Goal: Task Accomplishment & Management: Manage account settings

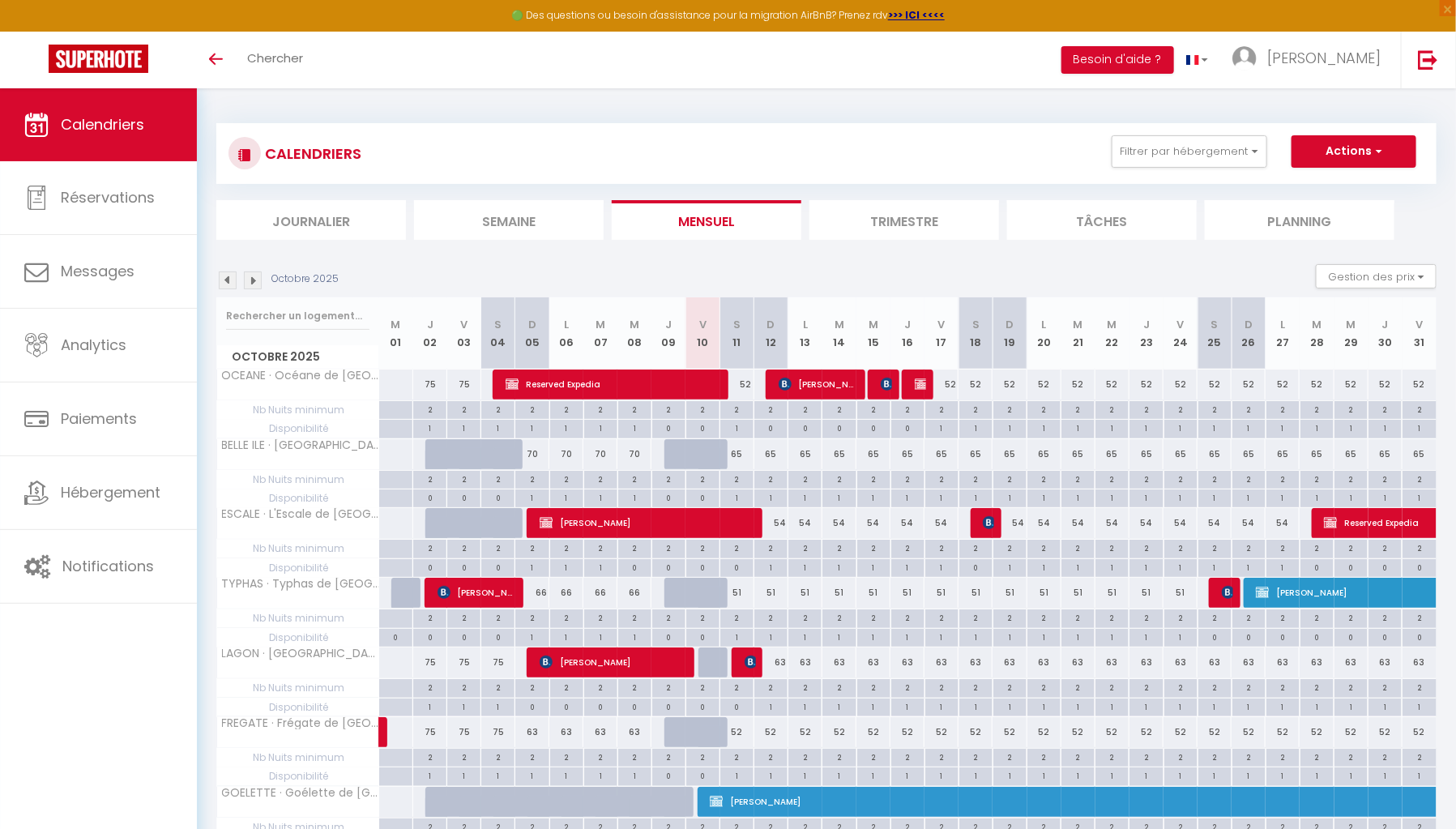
scroll to position [85, 0]
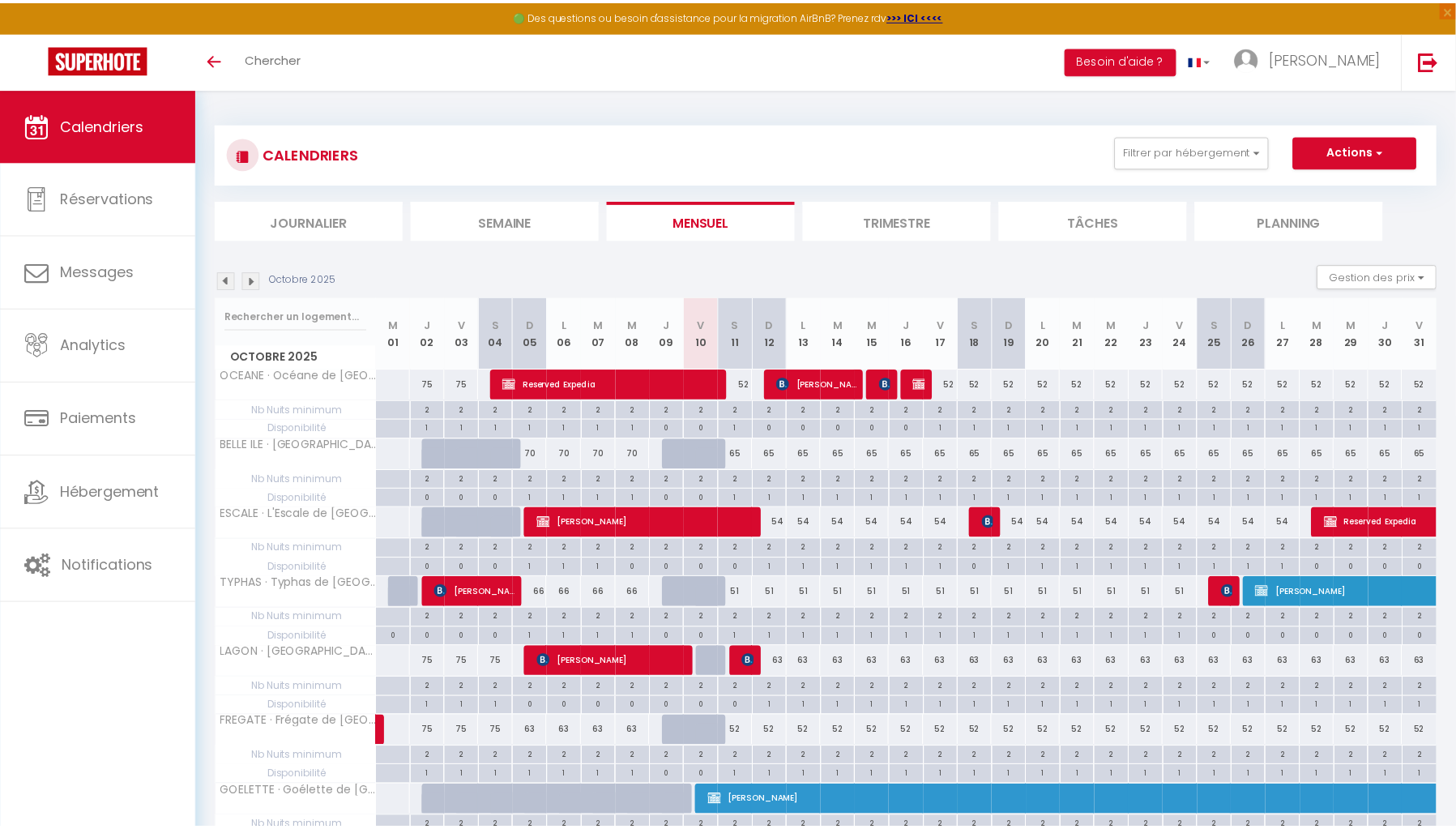
scroll to position [54, 0]
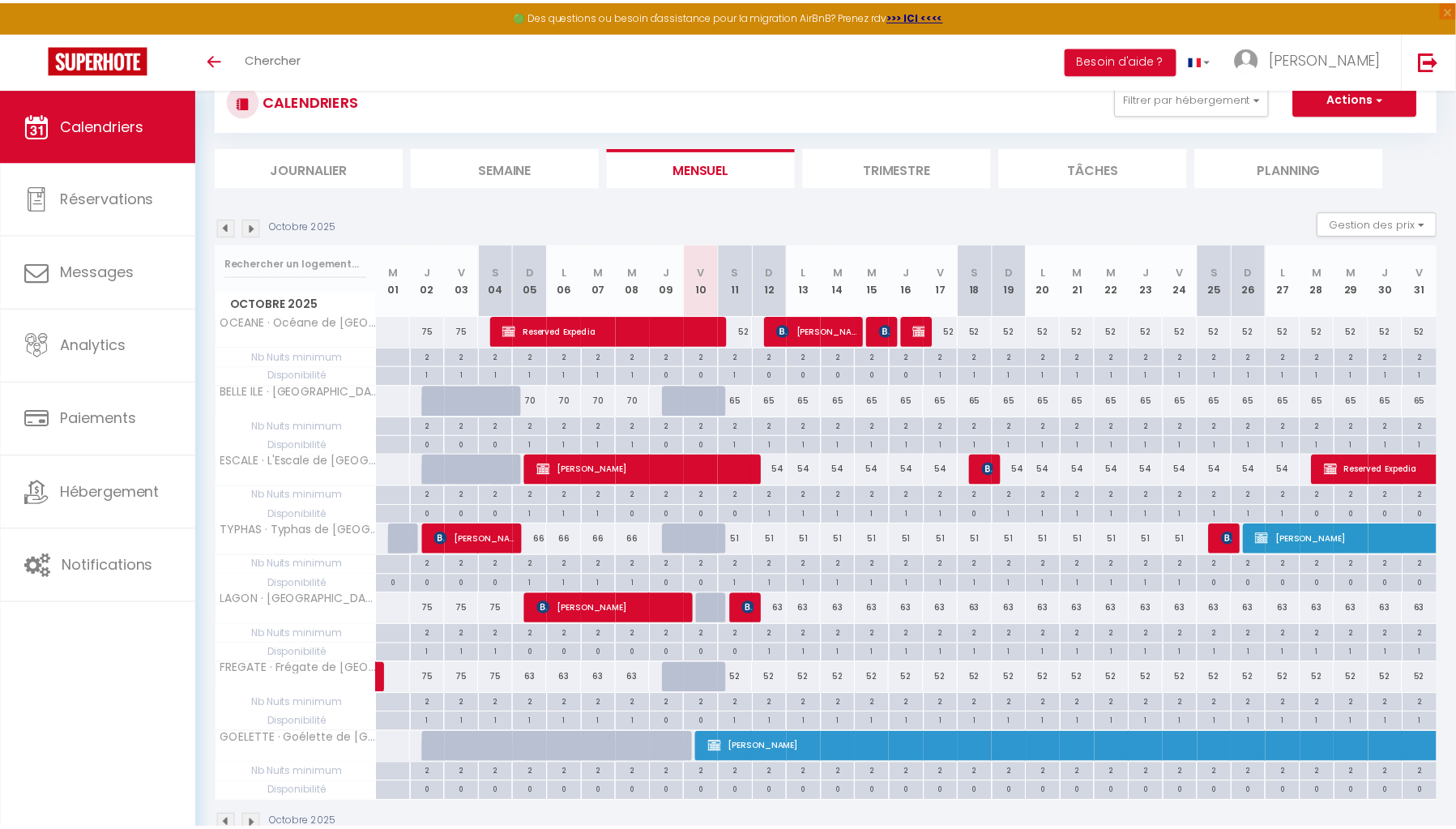
scroll to position [54, 0]
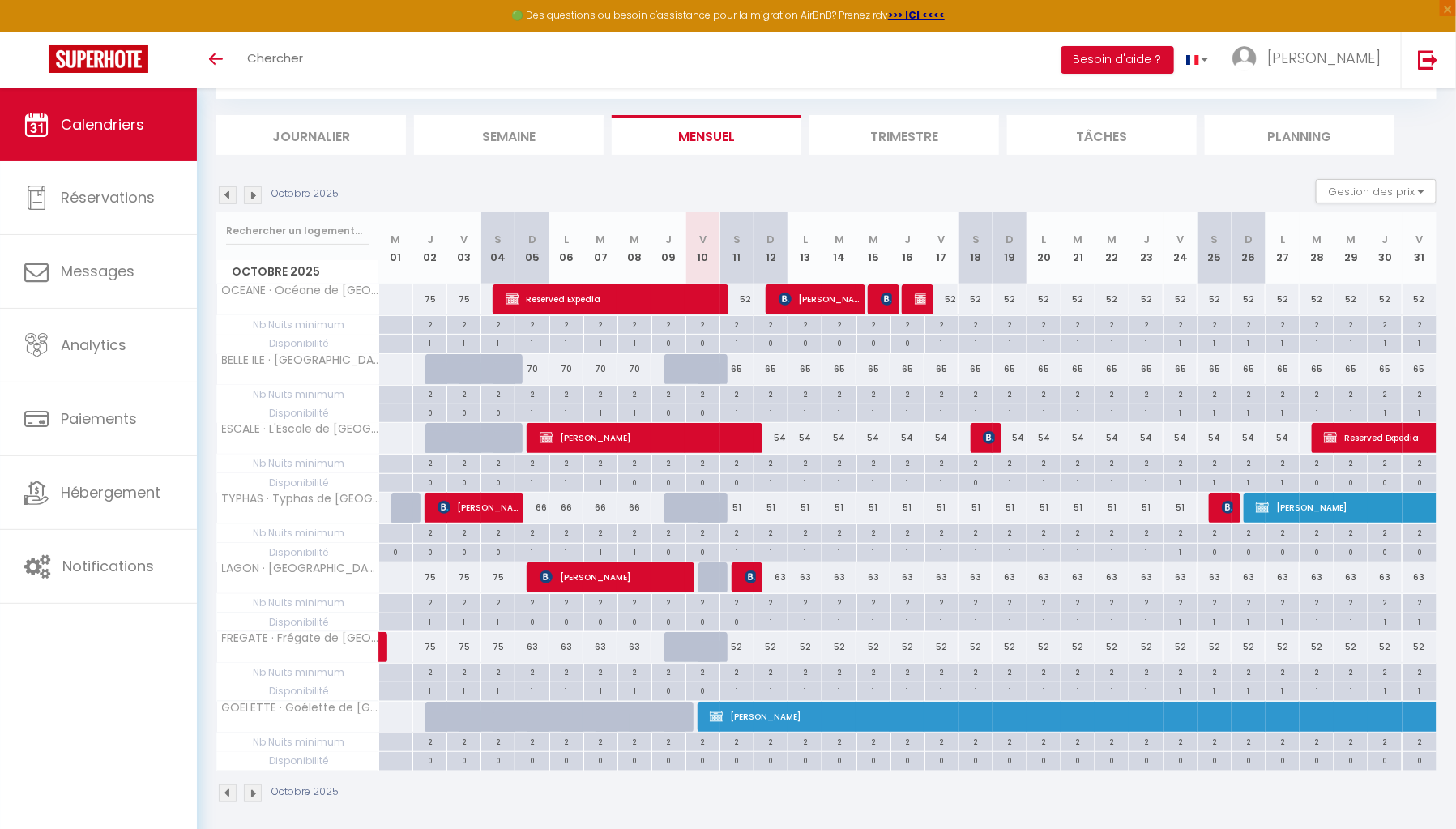
click at [873, 507] on div "51" at bounding box center [873, 507] width 34 height 30
type input "51"
type input "Mer 15 Octobre 2025"
type input "Jeu 16 Octobre 2025"
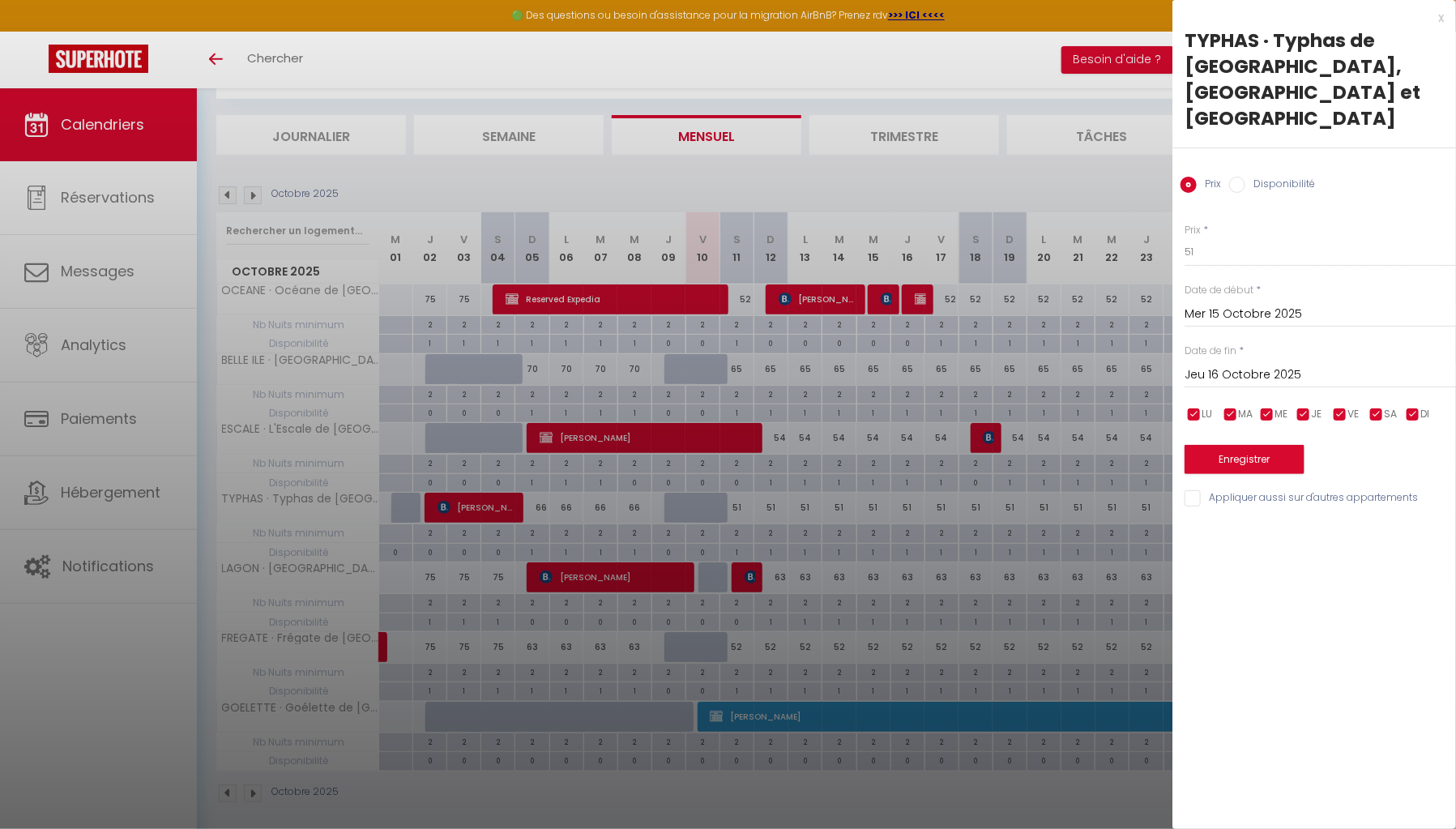
click at [1443, 16] on div "x" at bounding box center [1308, 18] width 271 height 20
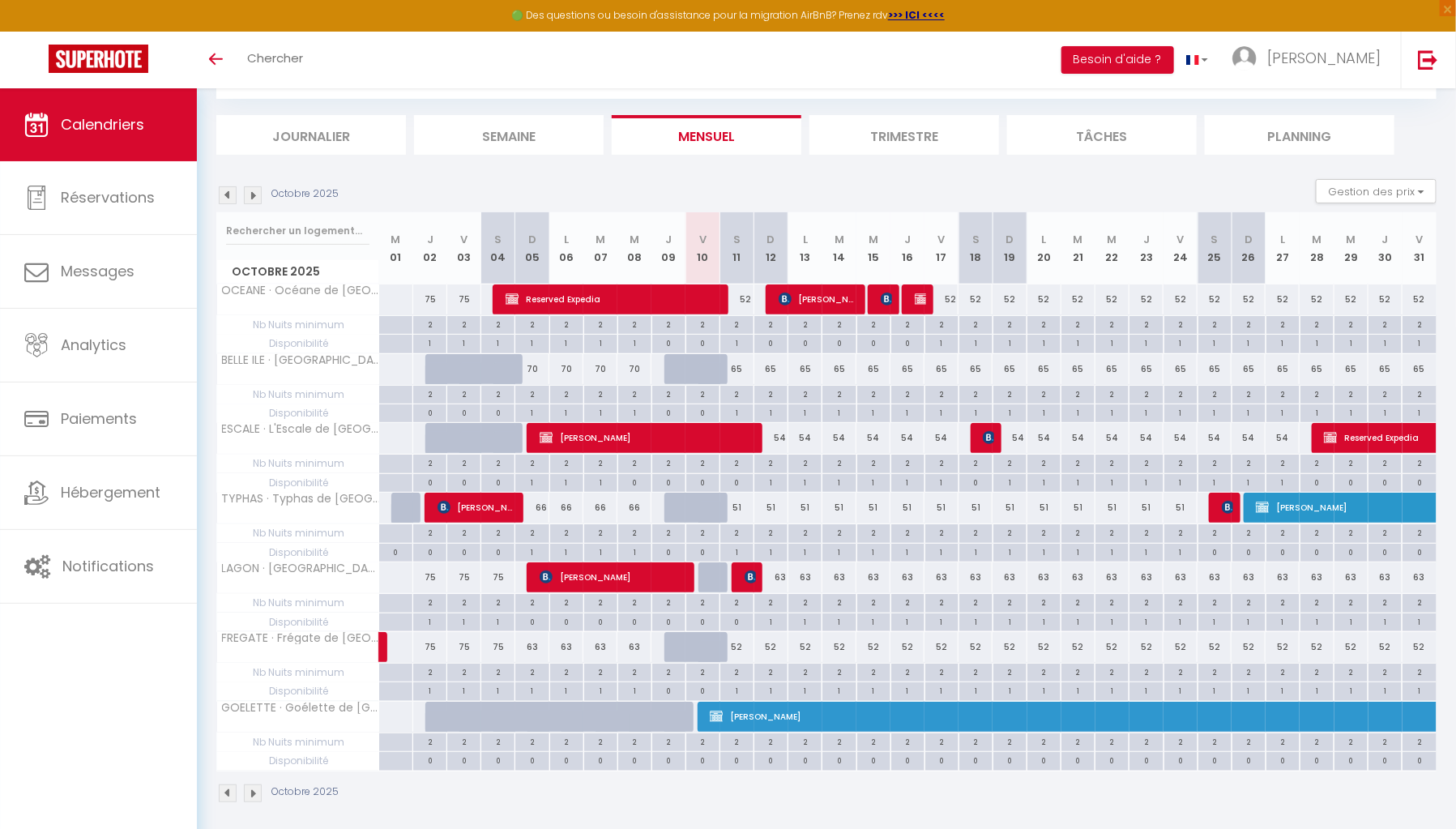
click at [874, 479] on div "1" at bounding box center [873, 482] width 33 height 15
select select "1"
type input "Mer 15 Octobre 2025"
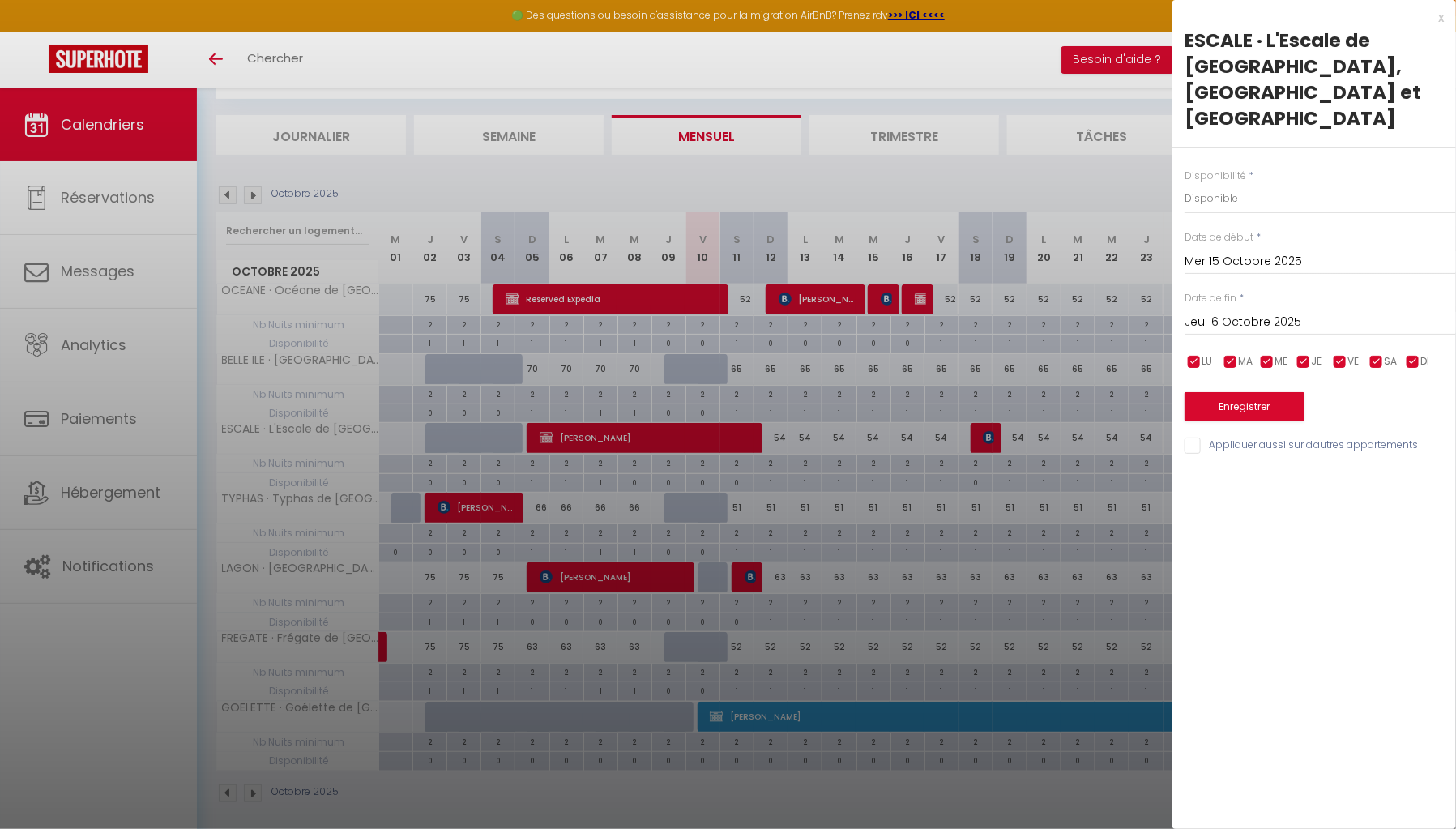
click at [1188, 312] on input "Jeu 16 Octobre 2025" at bounding box center [1320, 323] width 271 height 21
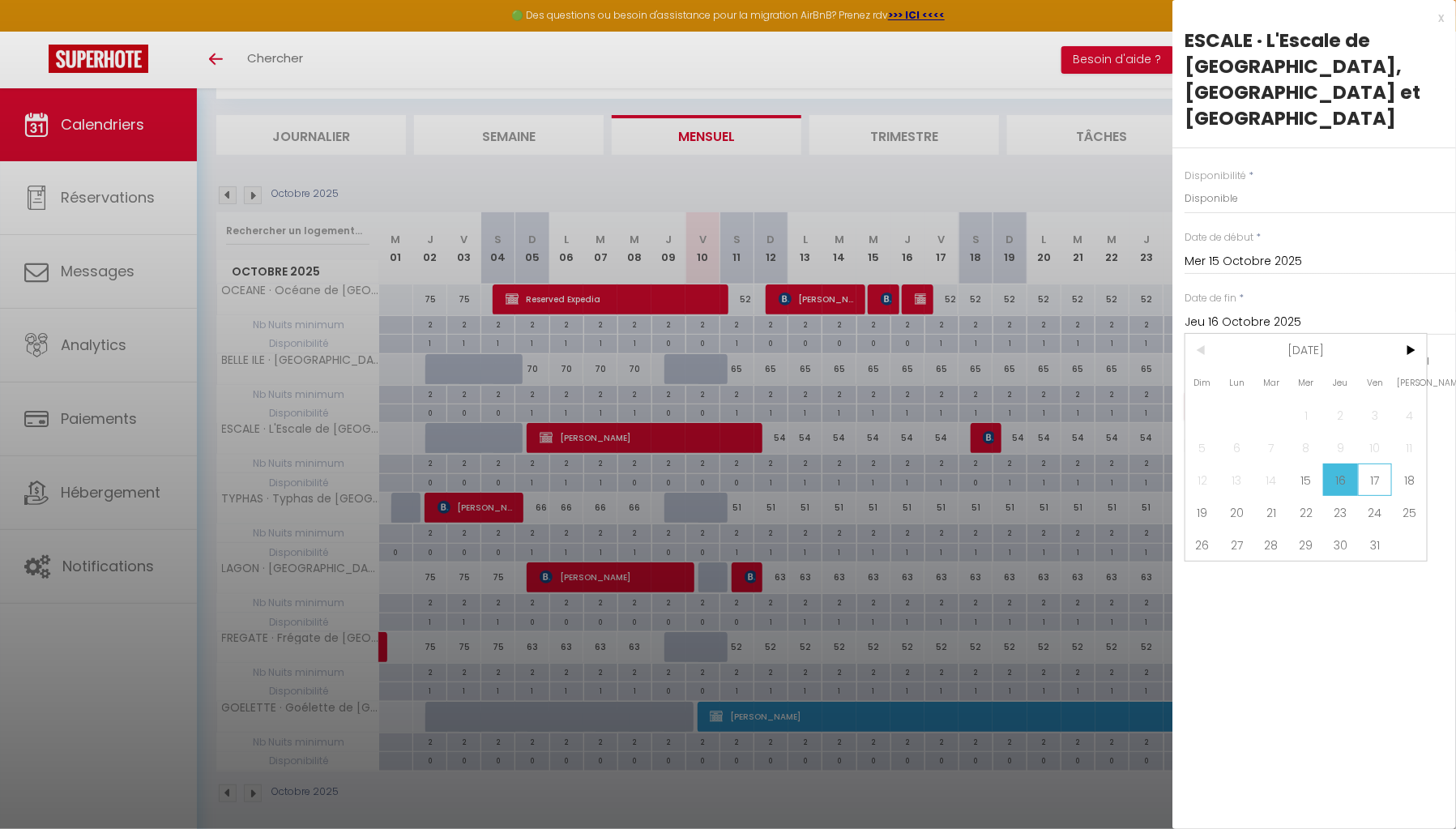
click at [1368, 464] on span "17" at bounding box center [1375, 480] width 35 height 33
type input "Ven 17 Octobre 2025"
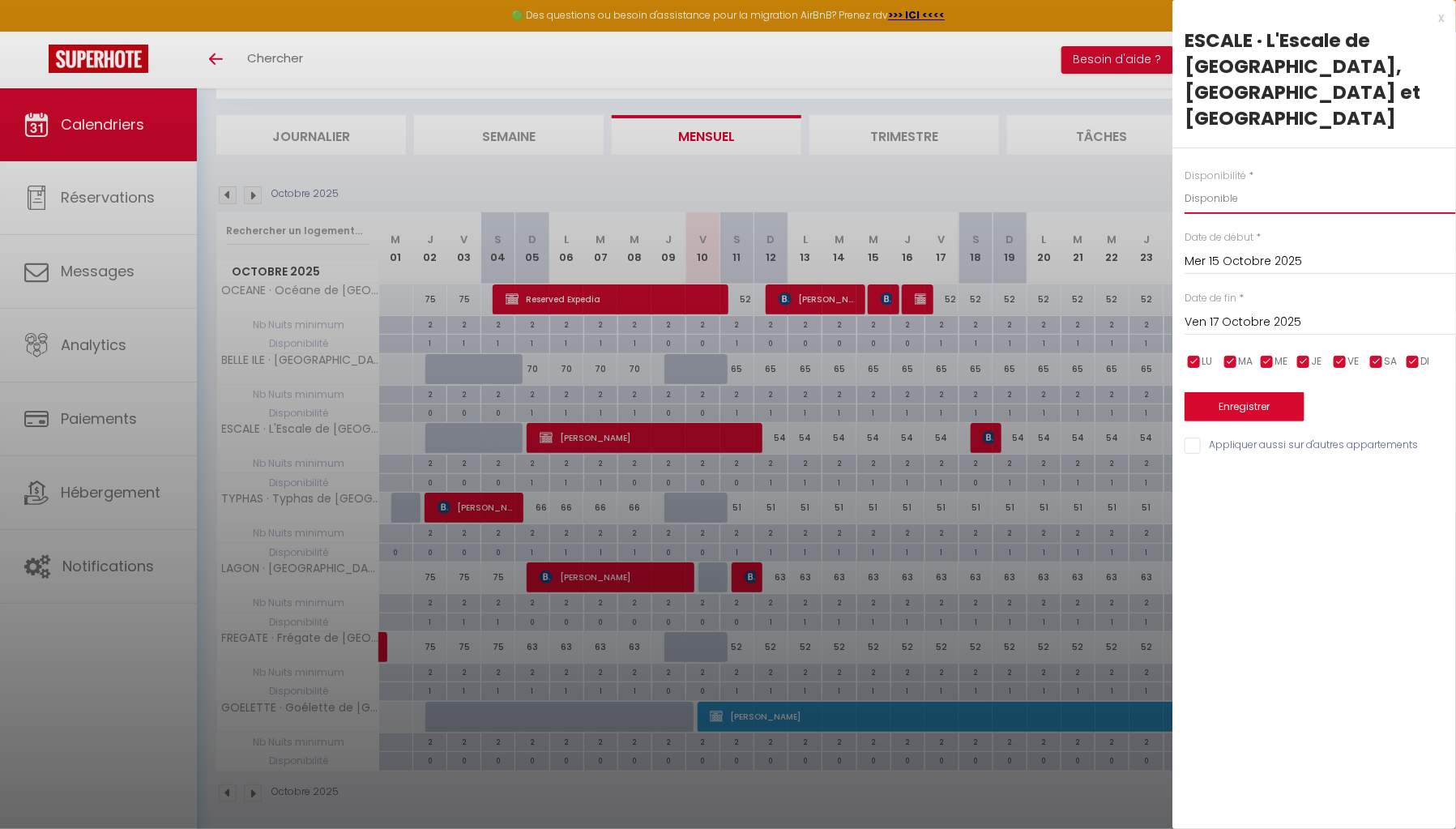
click at [1229, 183] on select "Disponible Indisponible" at bounding box center [1320, 199] width 271 height 31
select select "0"
click at [1185, 183] on select "Disponible Indisponible" at bounding box center [1320, 199] width 271 height 31
click at [1247, 392] on button "Enregistrer" at bounding box center [1244, 407] width 120 height 29
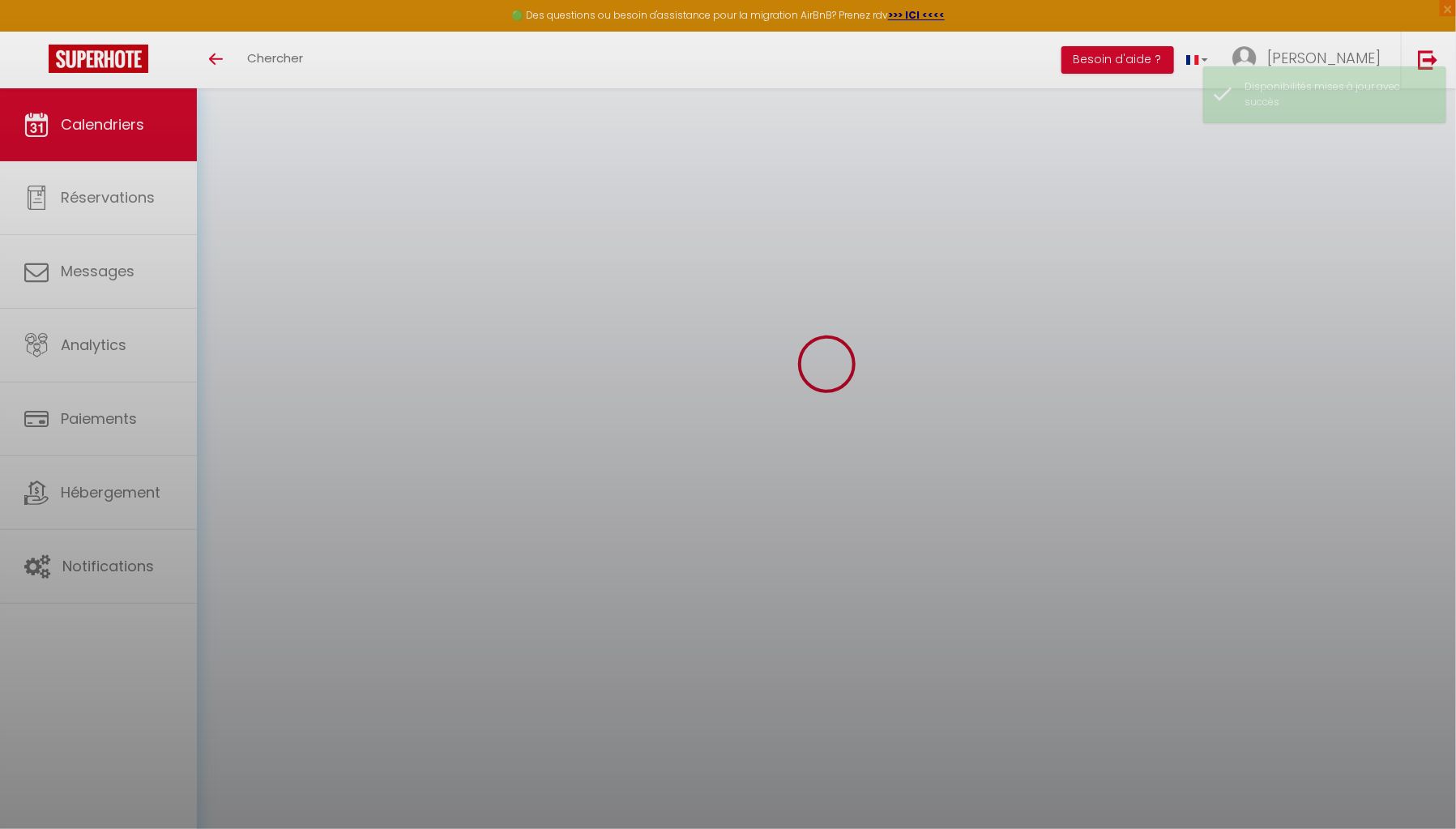
select select "0"
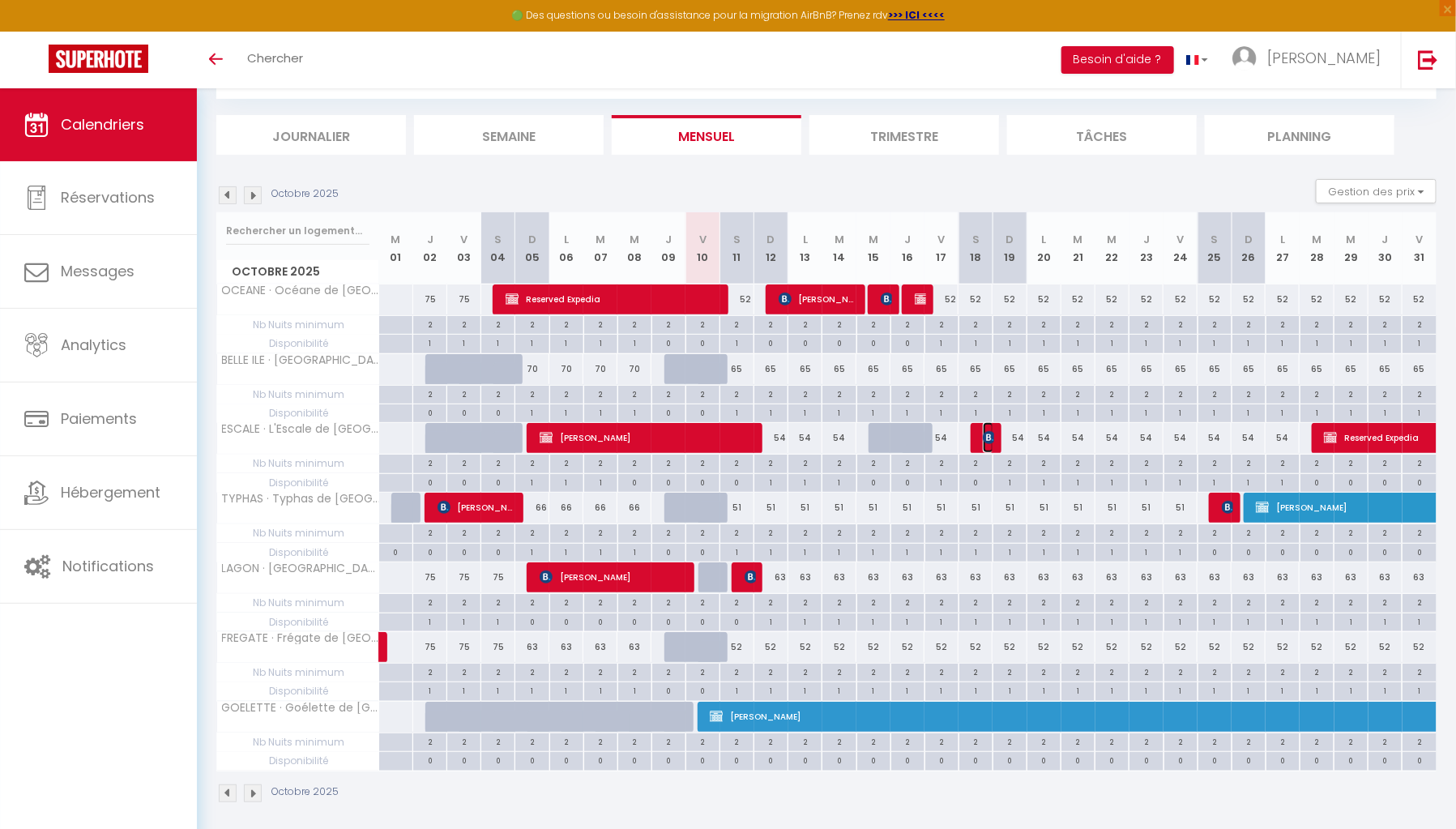
click at [984, 431] on img at bounding box center [989, 438] width 13 height 13
select select "OK"
select select "KO"
select select "0"
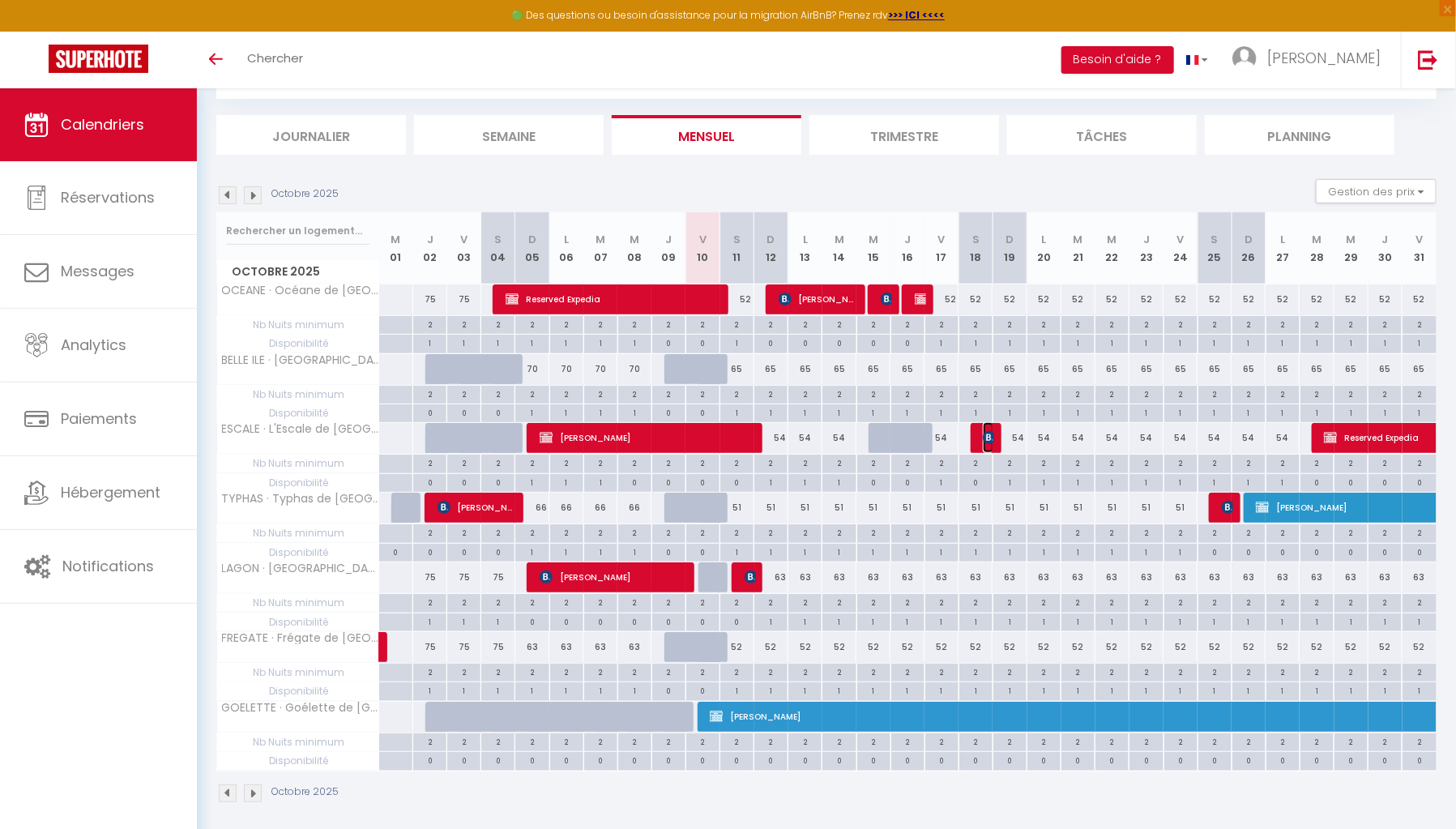
select select "1"
select select
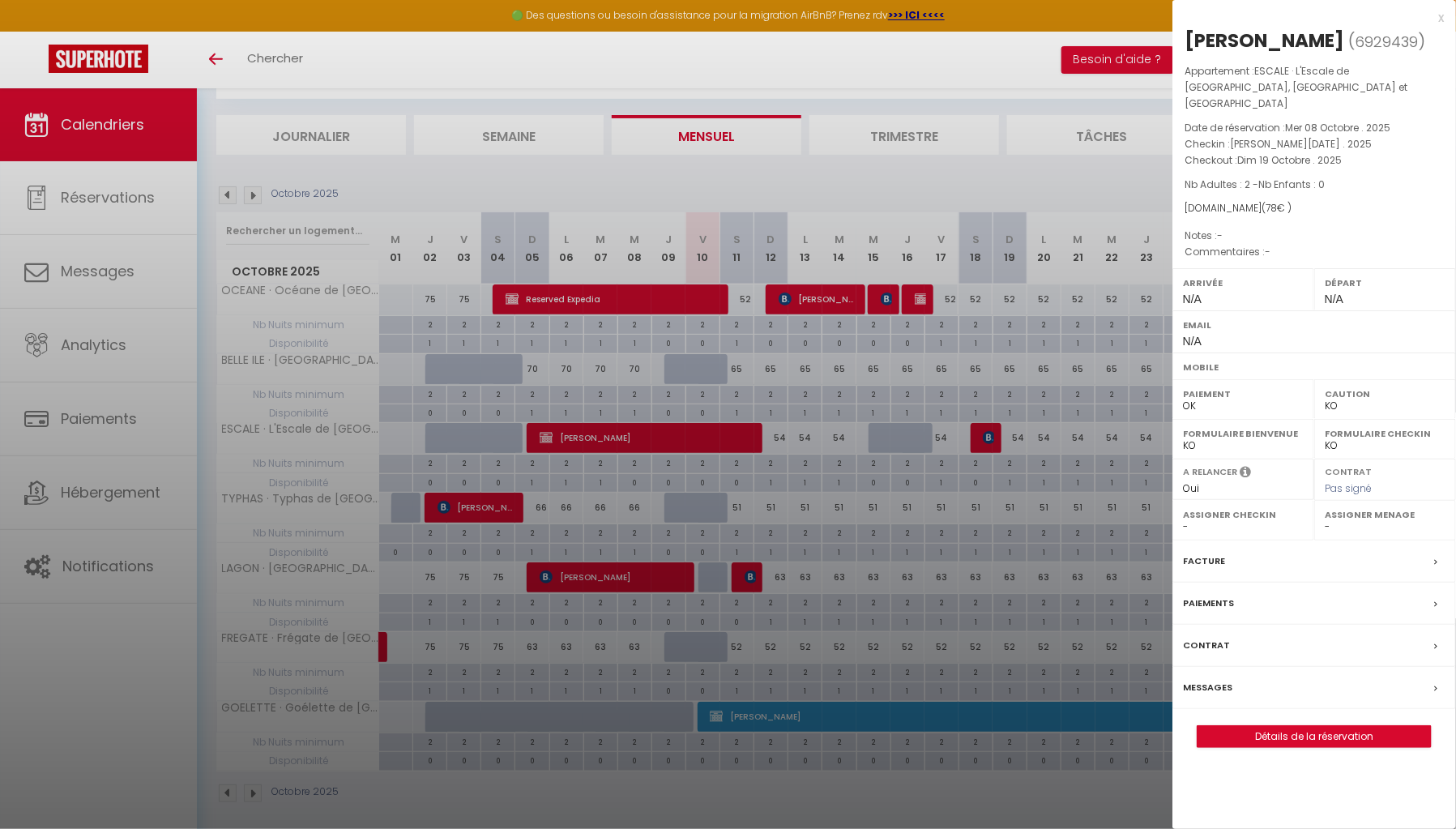
click at [985, 576] on div at bounding box center [728, 414] width 1456 height 829
select select
type input "undefined aN undefined NaN"
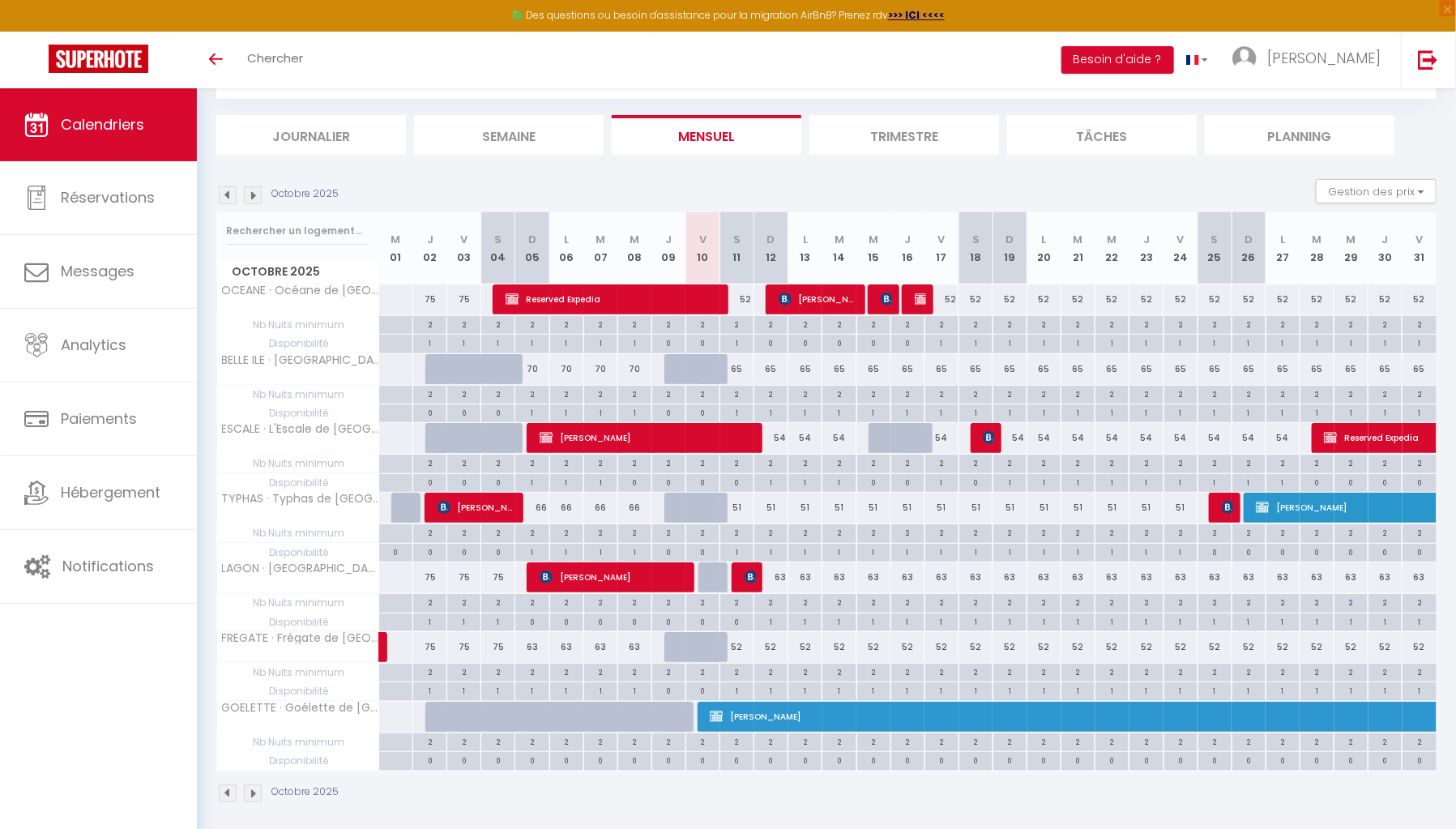
click at [977, 624] on div "1" at bounding box center [975, 623] width 34 height 19
select select "1"
type input "Sam 18 Octobre 2025"
type input "Dim 19 Octobre 2025"
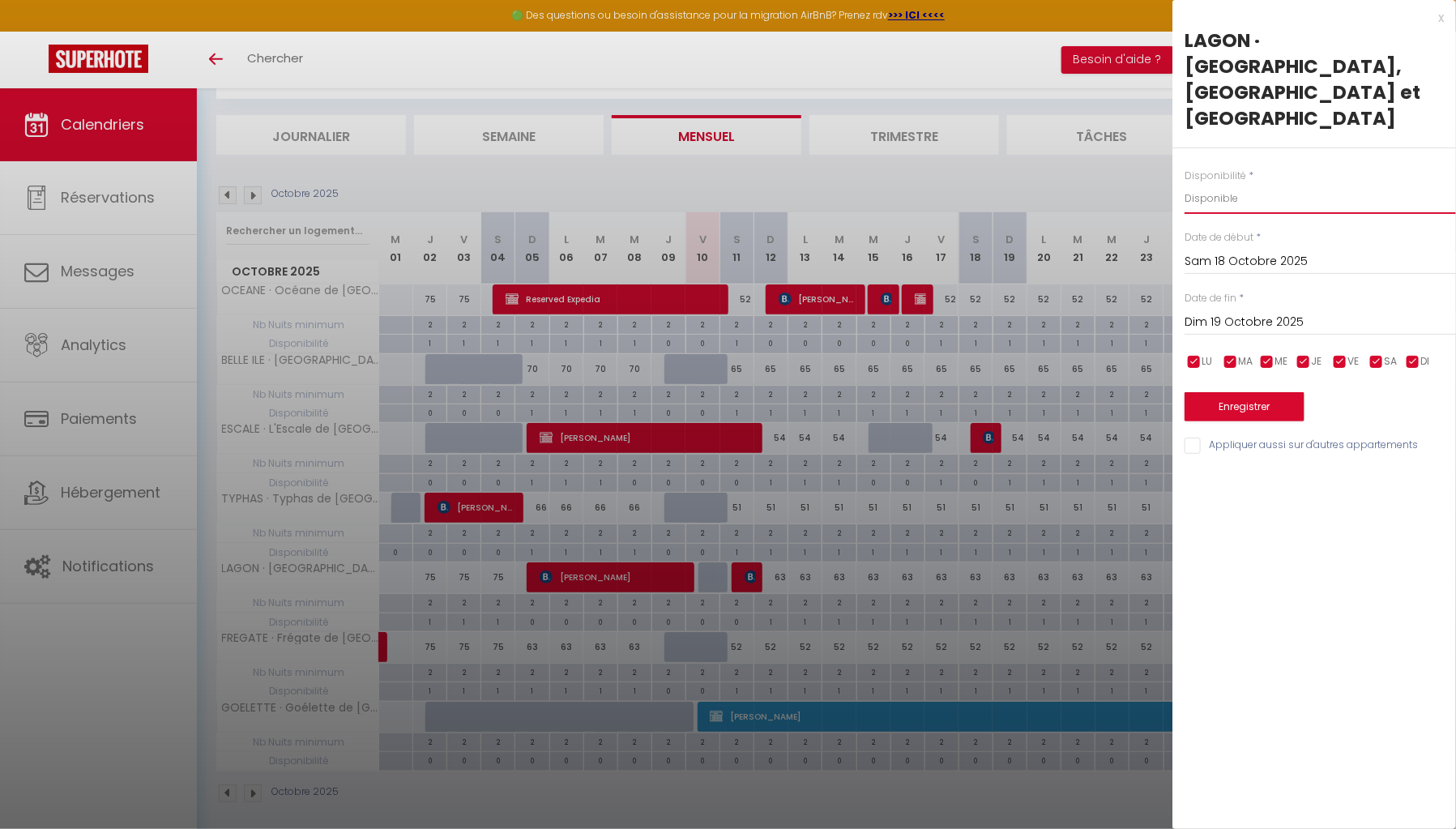
click at [1215, 183] on select "Disponible Indisponible" at bounding box center [1320, 199] width 271 height 31
select select "0"
click at [1185, 183] on select "Disponible Indisponible" at bounding box center [1320, 199] width 271 height 31
click at [1219, 392] on button "Enregistrer" at bounding box center [1244, 407] width 120 height 29
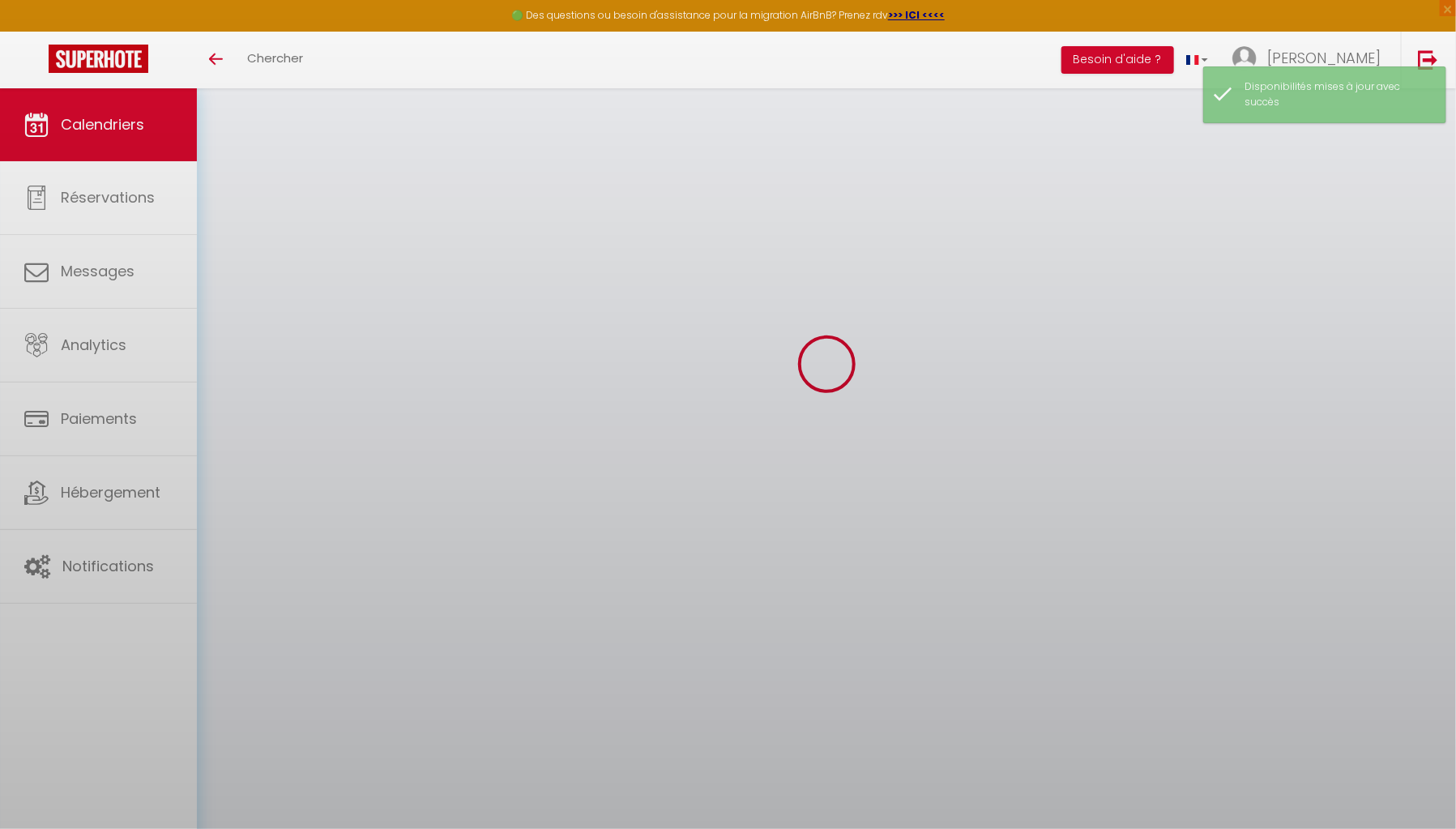
select select "0"
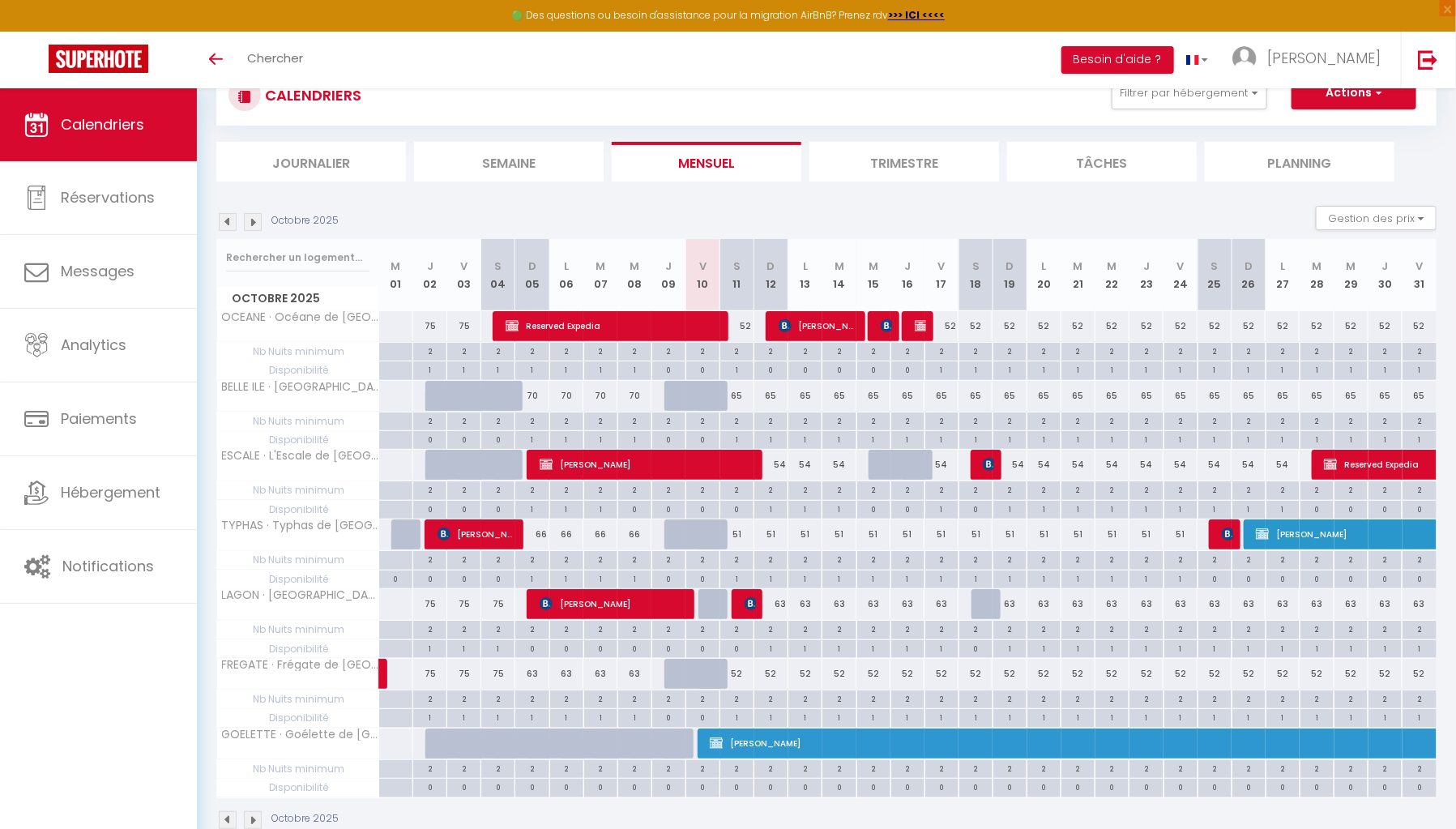
scroll to position [0, 0]
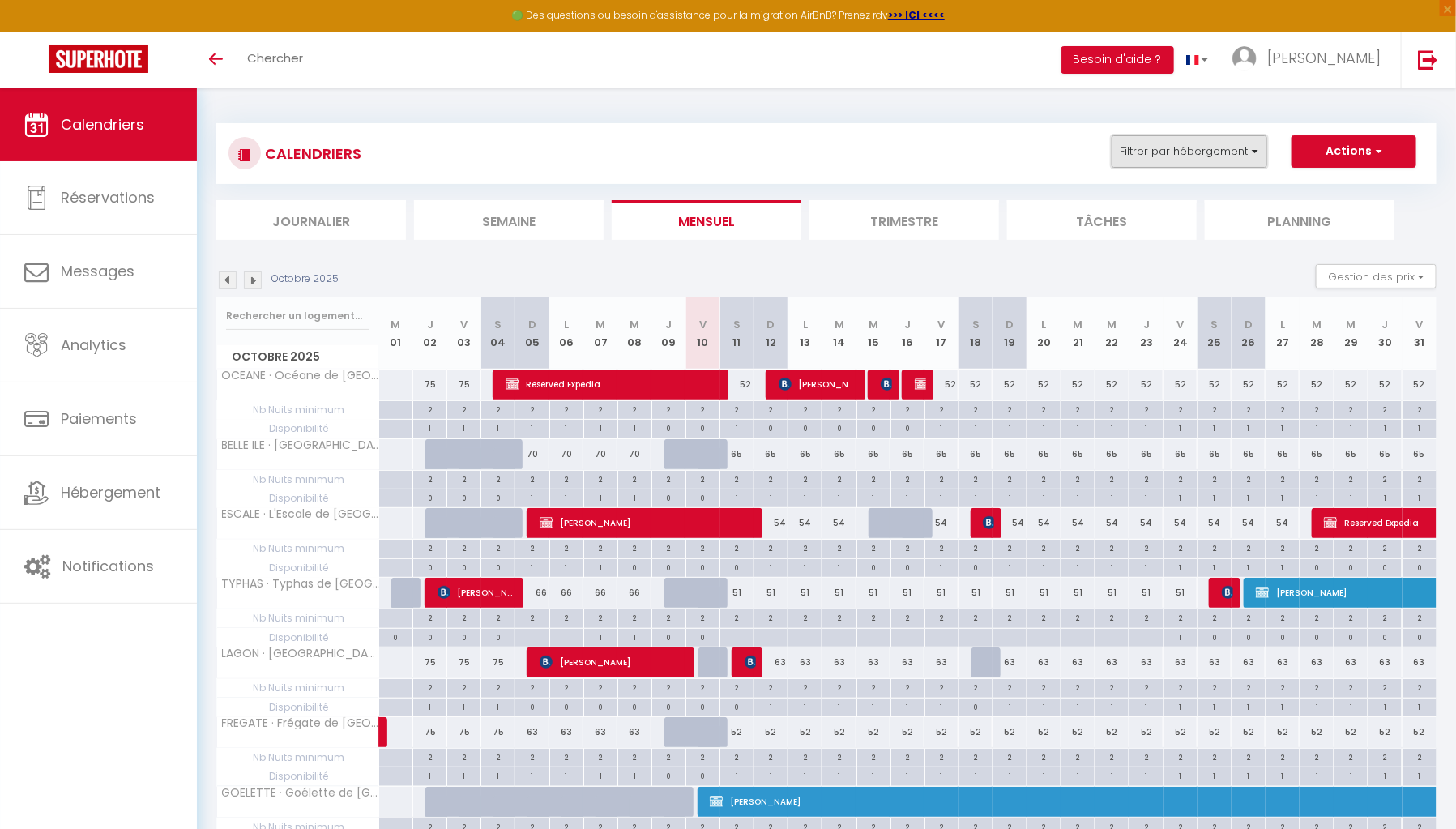
click at [1193, 157] on button "Filtrer par hébergement" at bounding box center [1189, 152] width 156 height 33
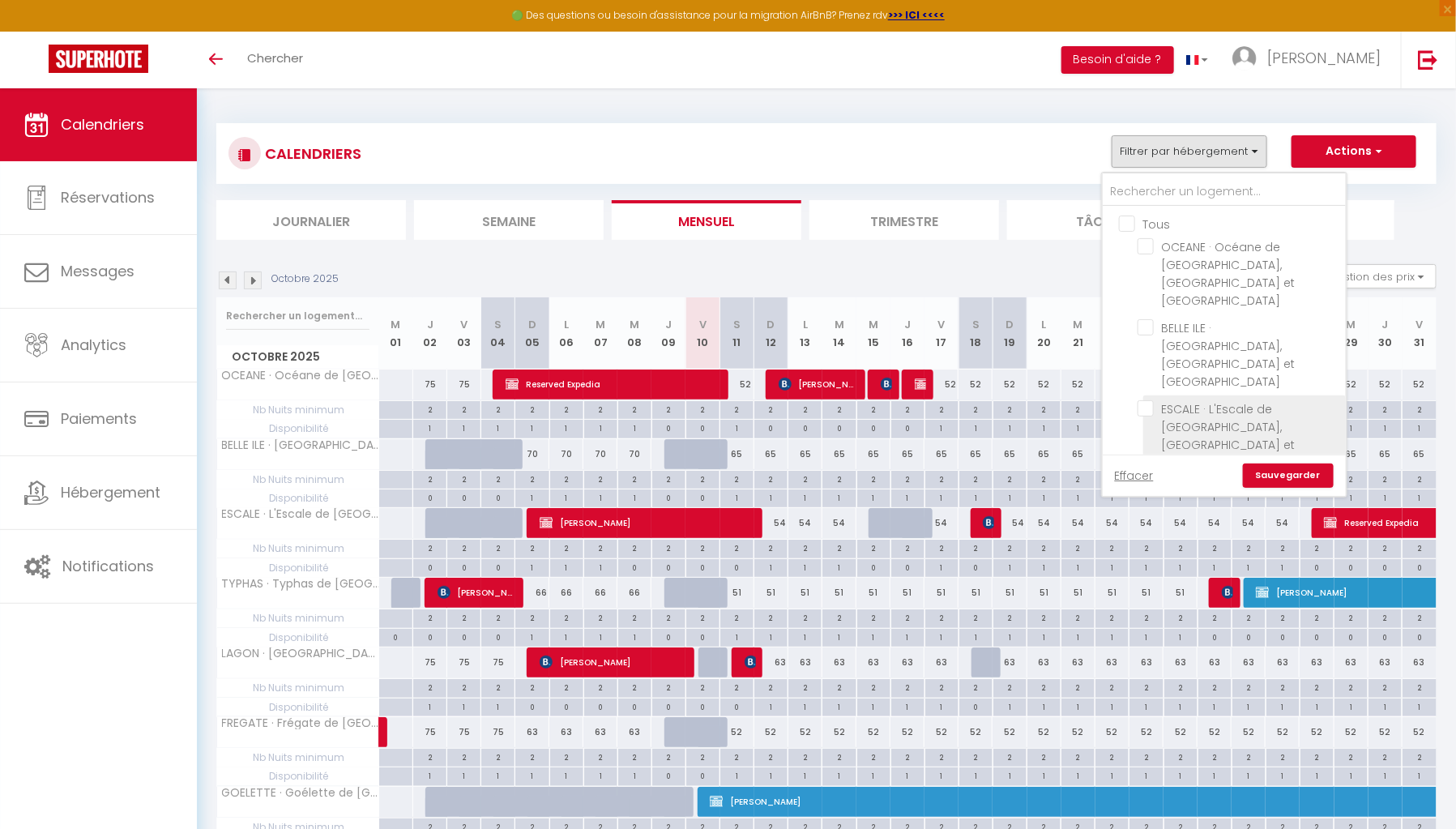
click at [1146, 400] on input "ESCALE · L'Escale de [GEOGRAPHIC_DATA], [GEOGRAPHIC_DATA] et [GEOGRAPHIC_DATA]" at bounding box center [1238, 408] width 203 height 16
checkbox input "true"
checkbox input "false"
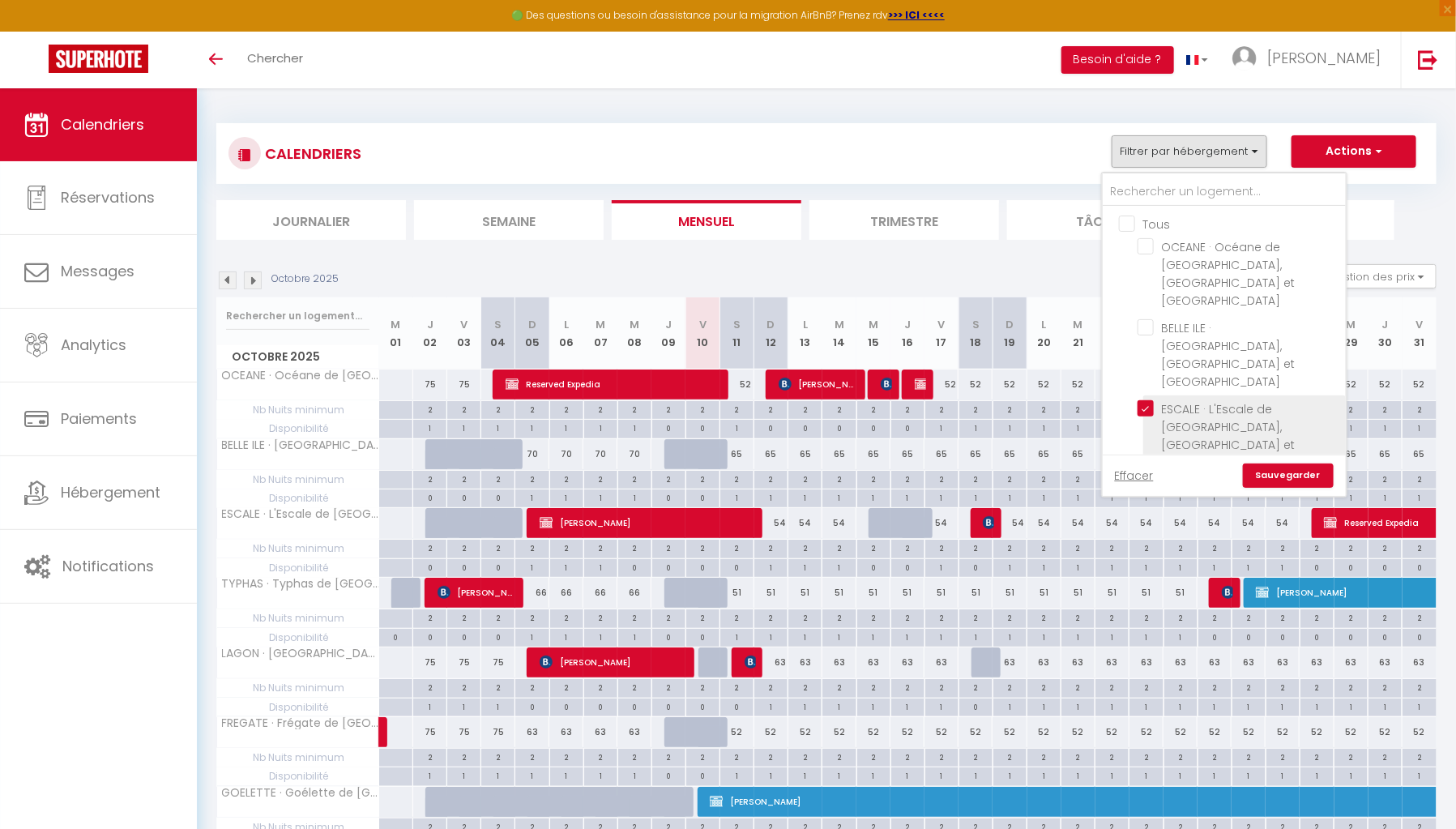
checkbox input "false"
click at [1275, 474] on link "Sauvegarder" at bounding box center [1287, 476] width 90 height 24
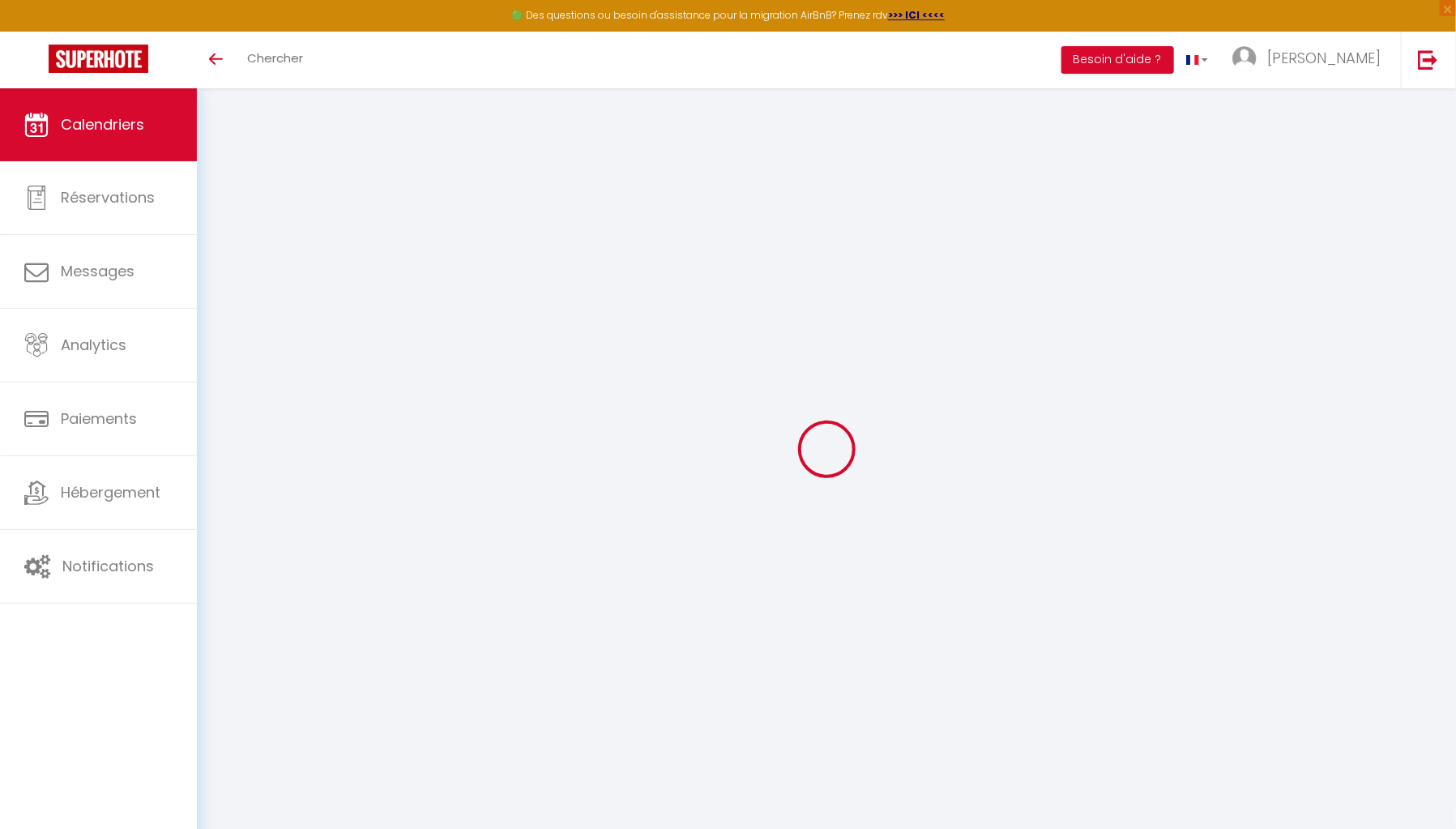
select select "0"
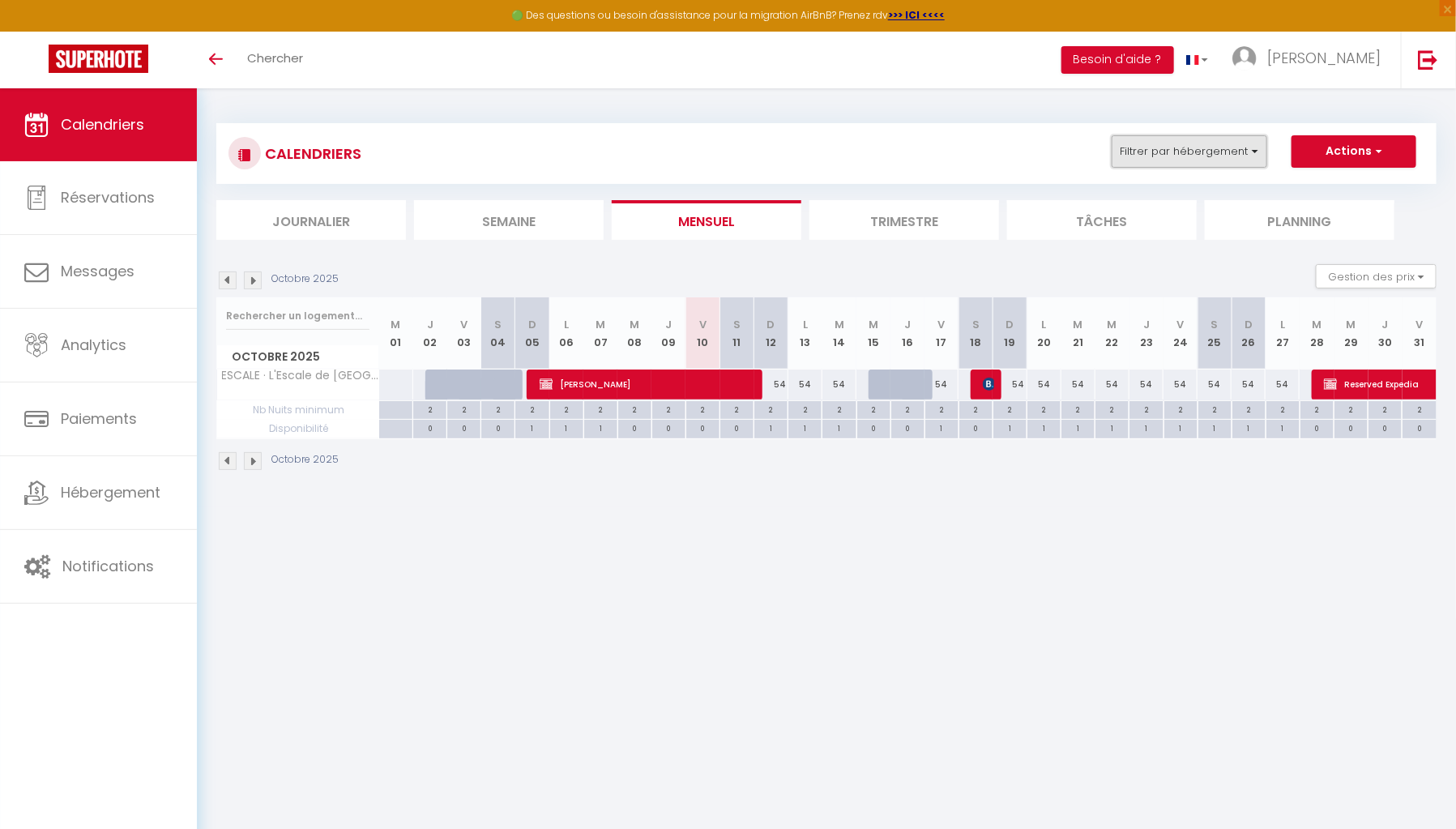
click at [1141, 147] on button "Filtrer par hébergement" at bounding box center [1189, 152] width 156 height 33
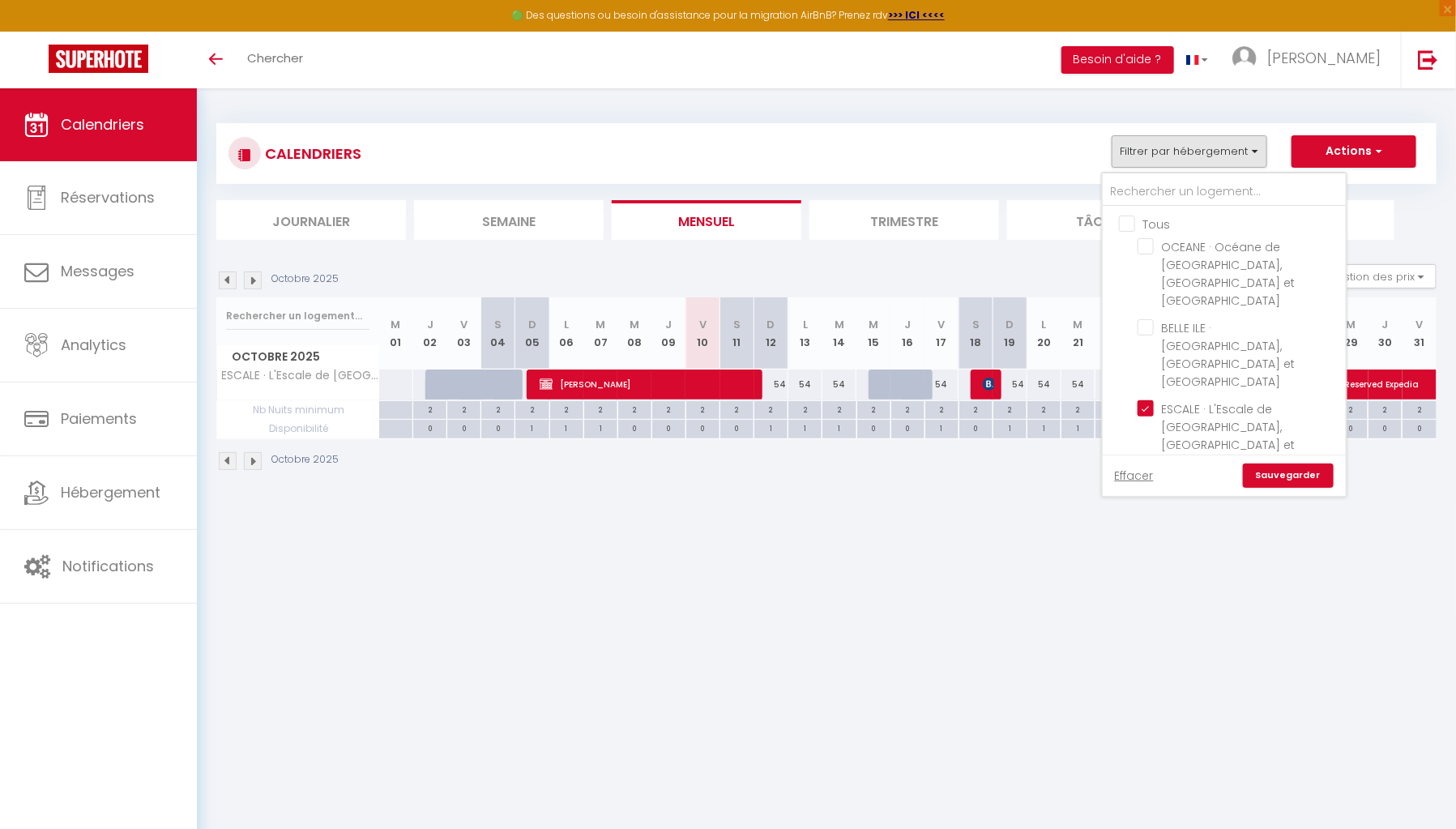
click at [1135, 218] on input "Tous" at bounding box center [1240, 223] width 243 height 16
checkbox input "true"
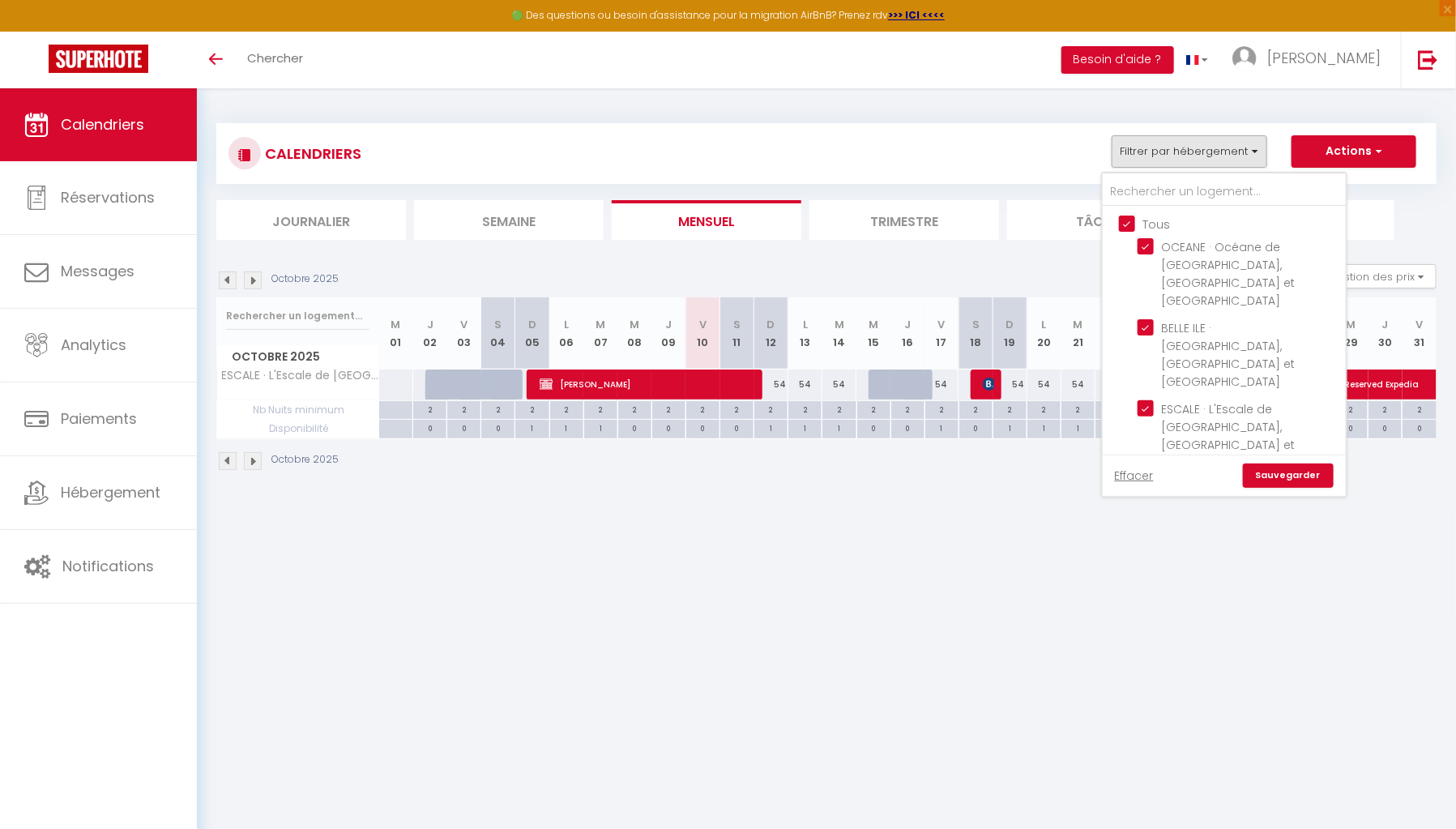
checkbox input "true"
click at [1064, 543] on body "🟢 Des questions ou besoin d'assistance pour la migration AirBnB? Prenez rdv >>>…" at bounding box center [728, 502] width 1456 height 829
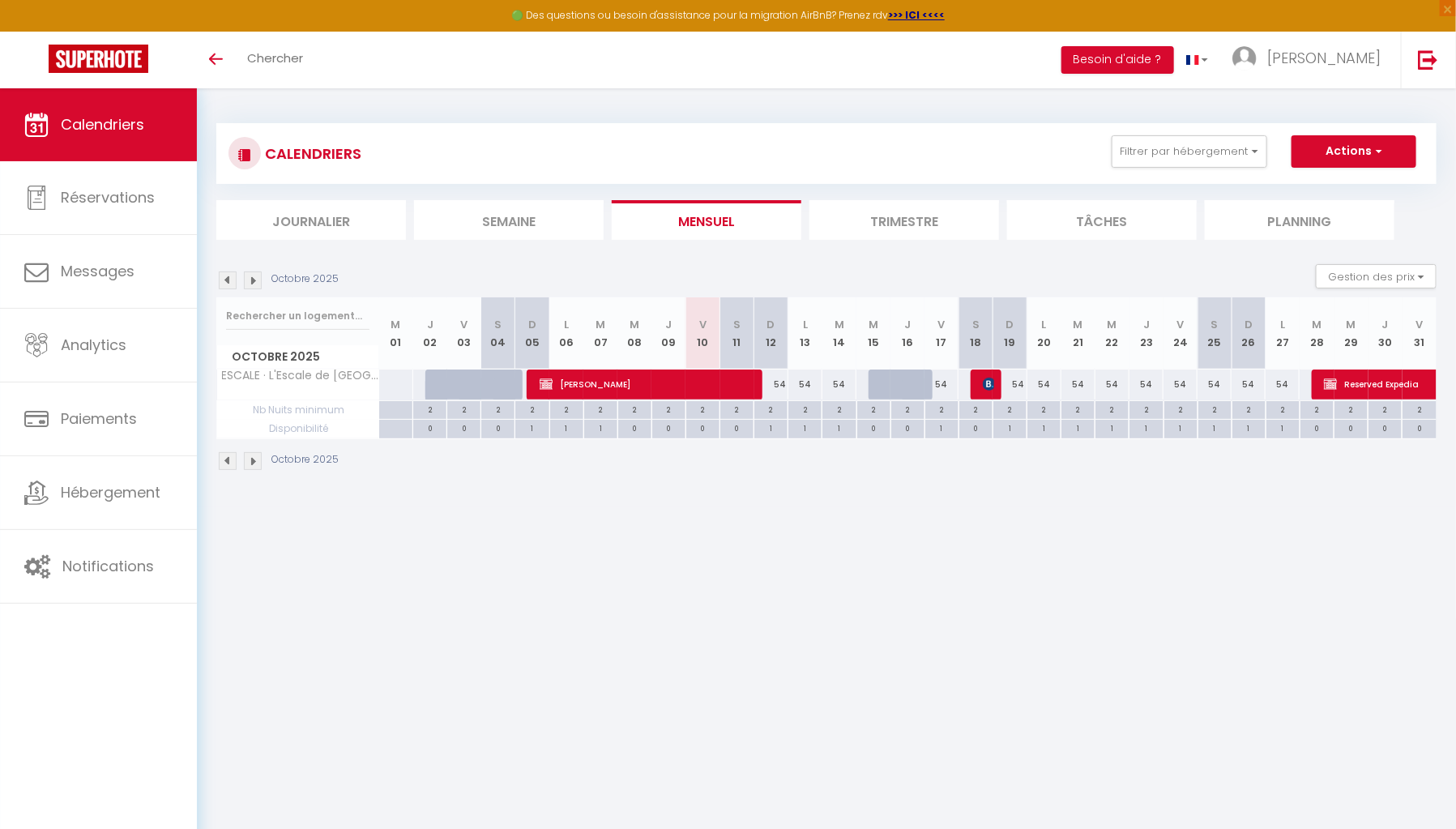
click at [939, 217] on li "Trimestre" at bounding box center [904, 220] width 190 height 40
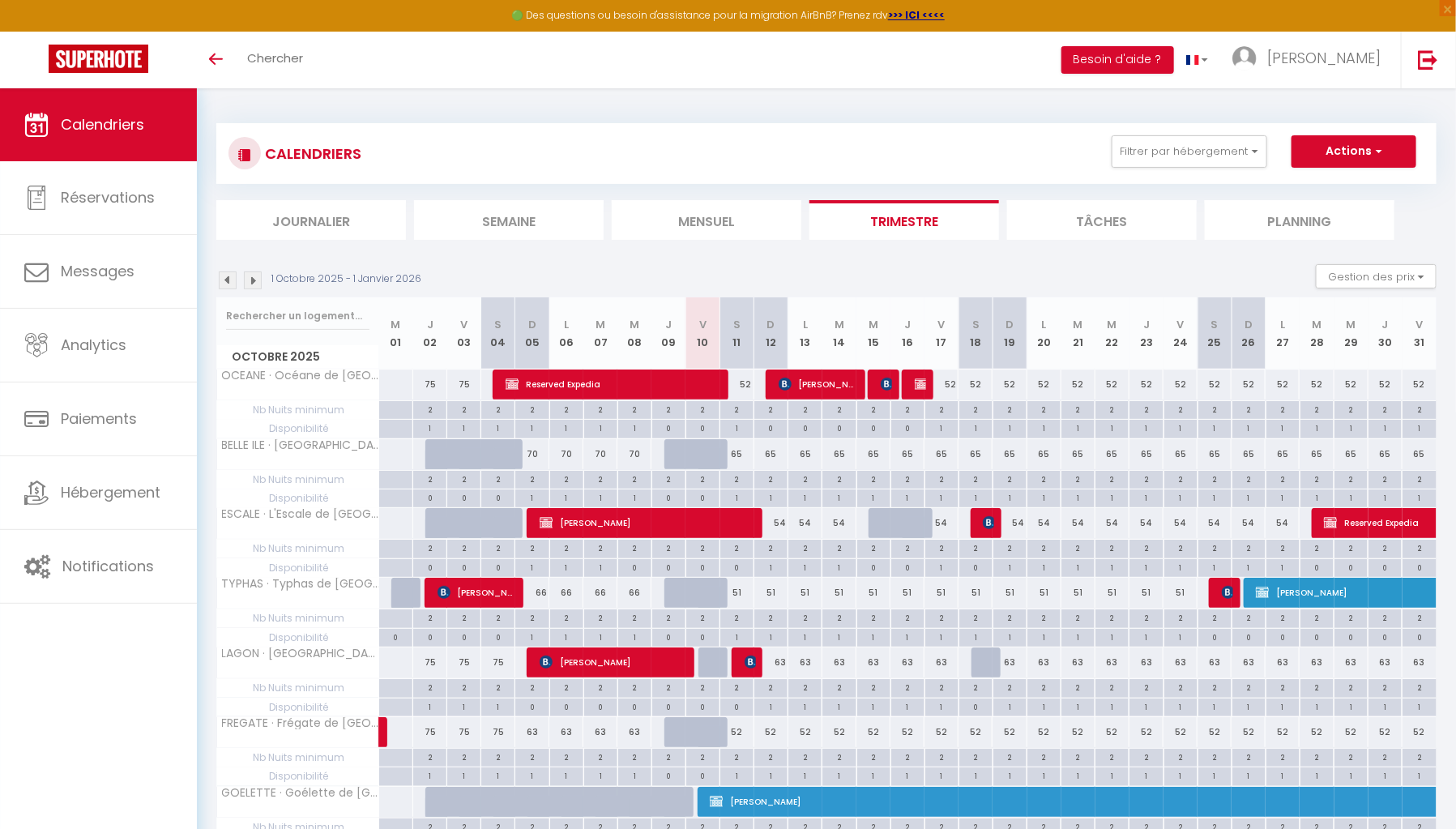
click at [252, 286] on img at bounding box center [253, 280] width 18 height 18
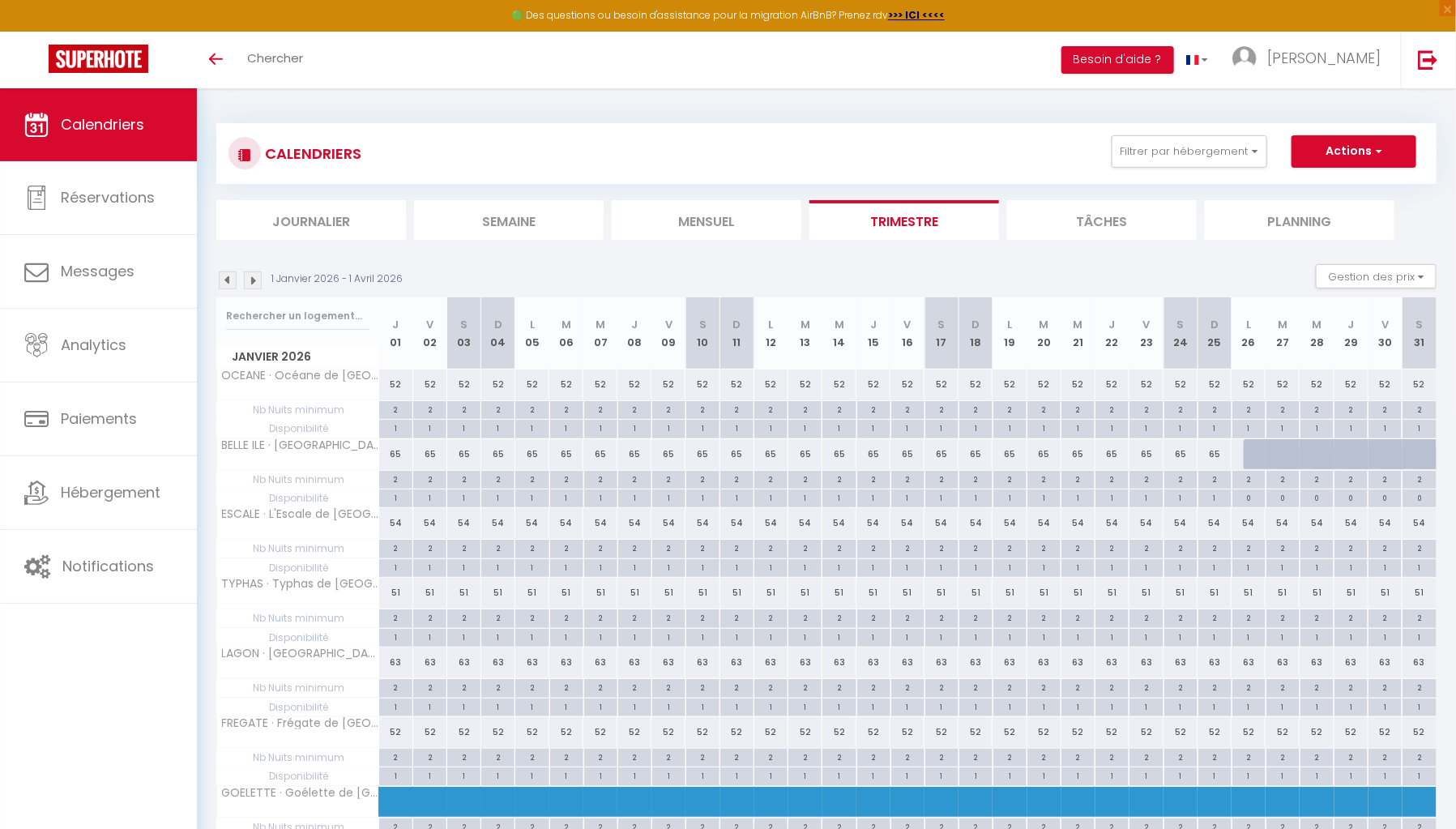
click at [253, 276] on img at bounding box center [253, 280] width 18 height 18
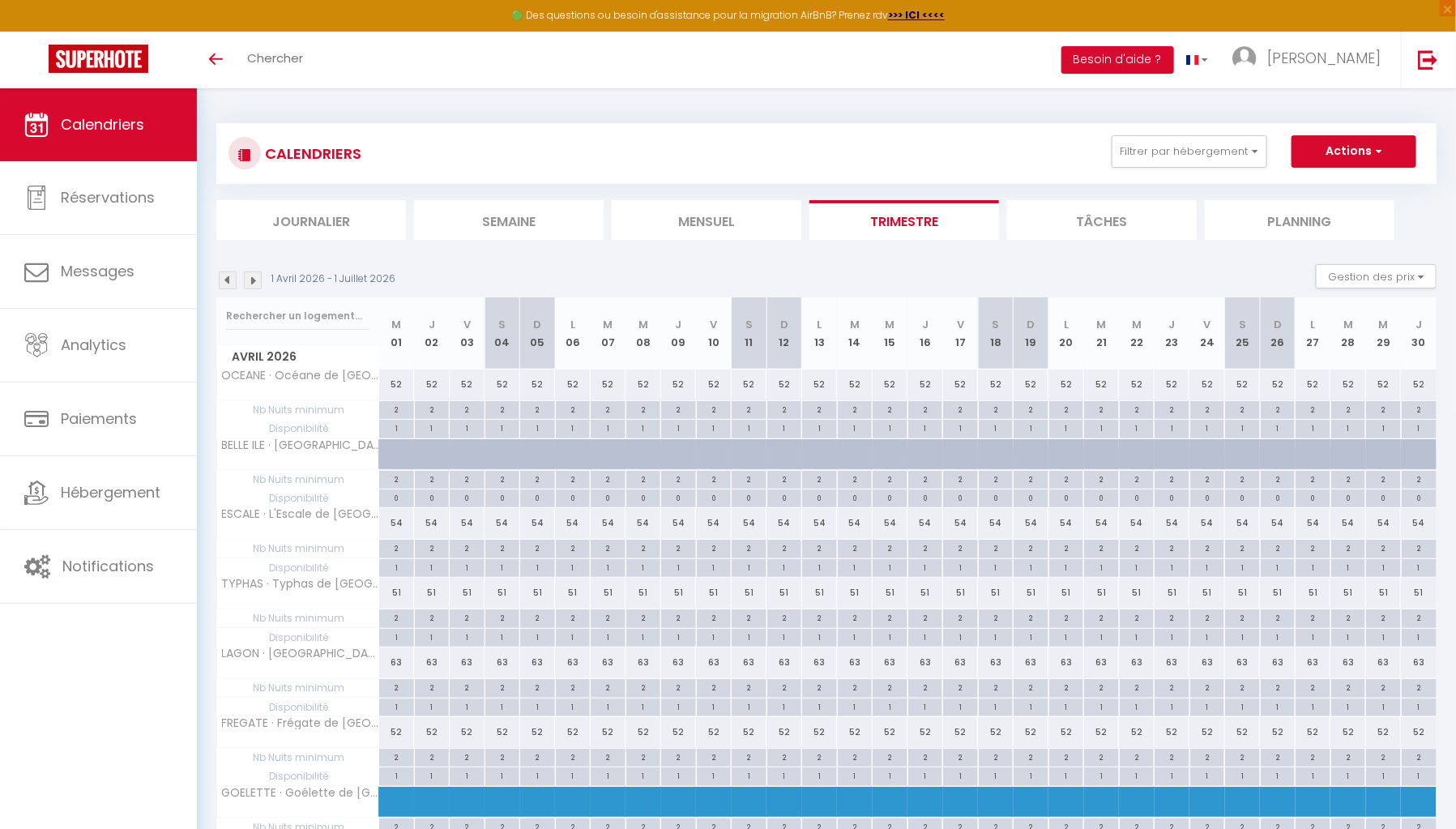
click at [255, 279] on img at bounding box center [253, 280] width 18 height 18
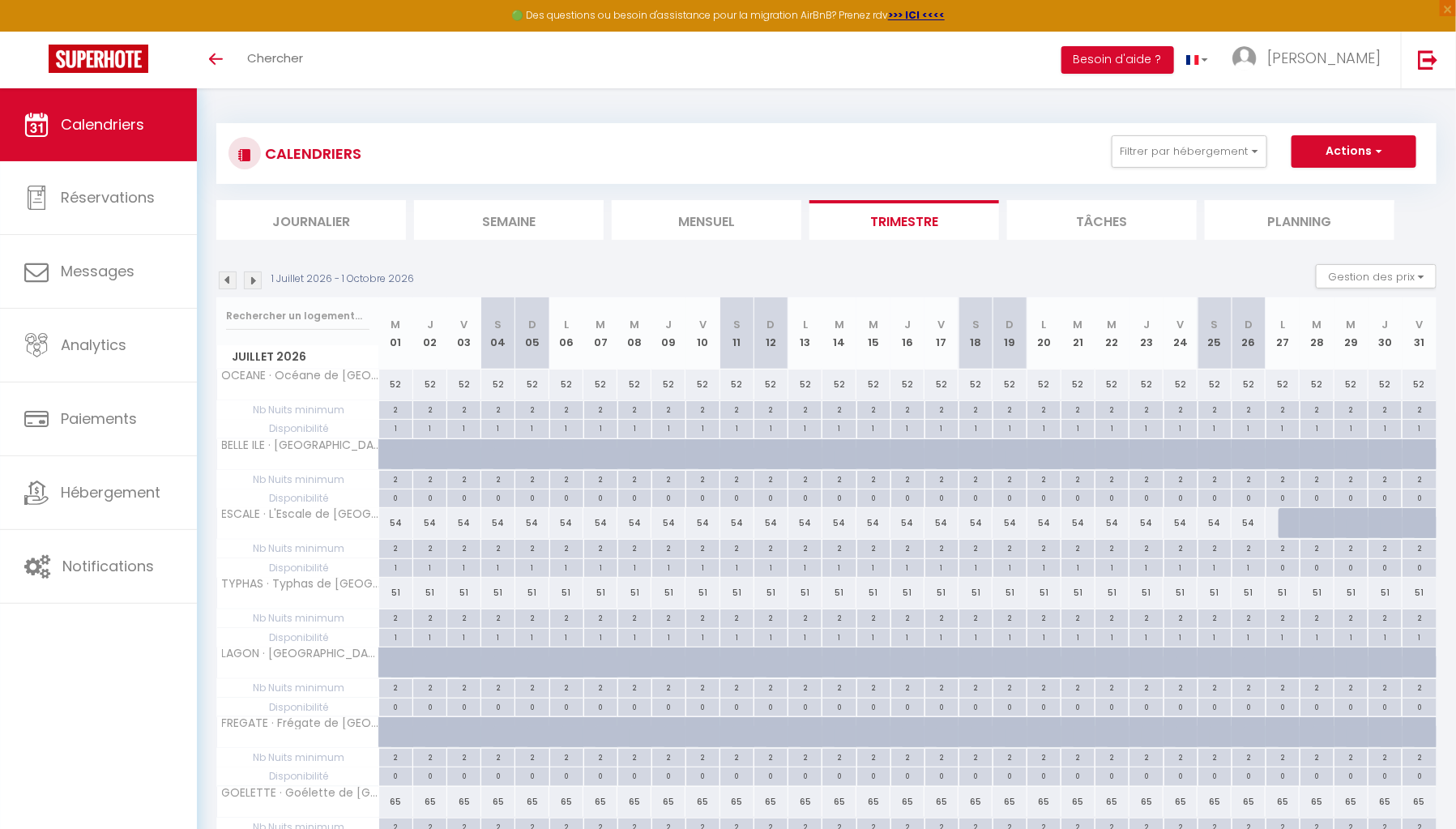
click at [255, 279] on img at bounding box center [253, 280] width 18 height 18
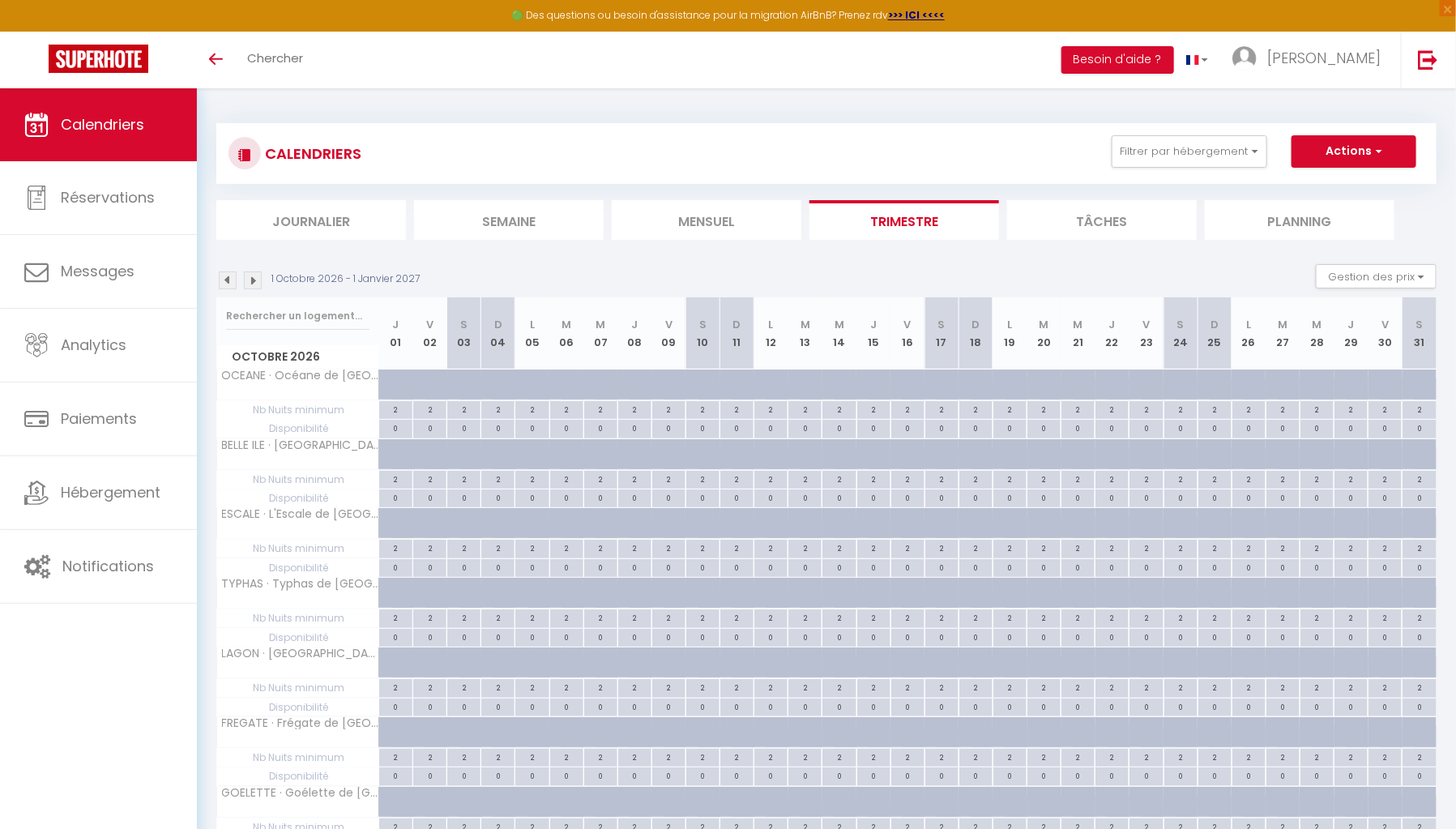
click at [227, 280] on img at bounding box center [227, 280] width 18 height 18
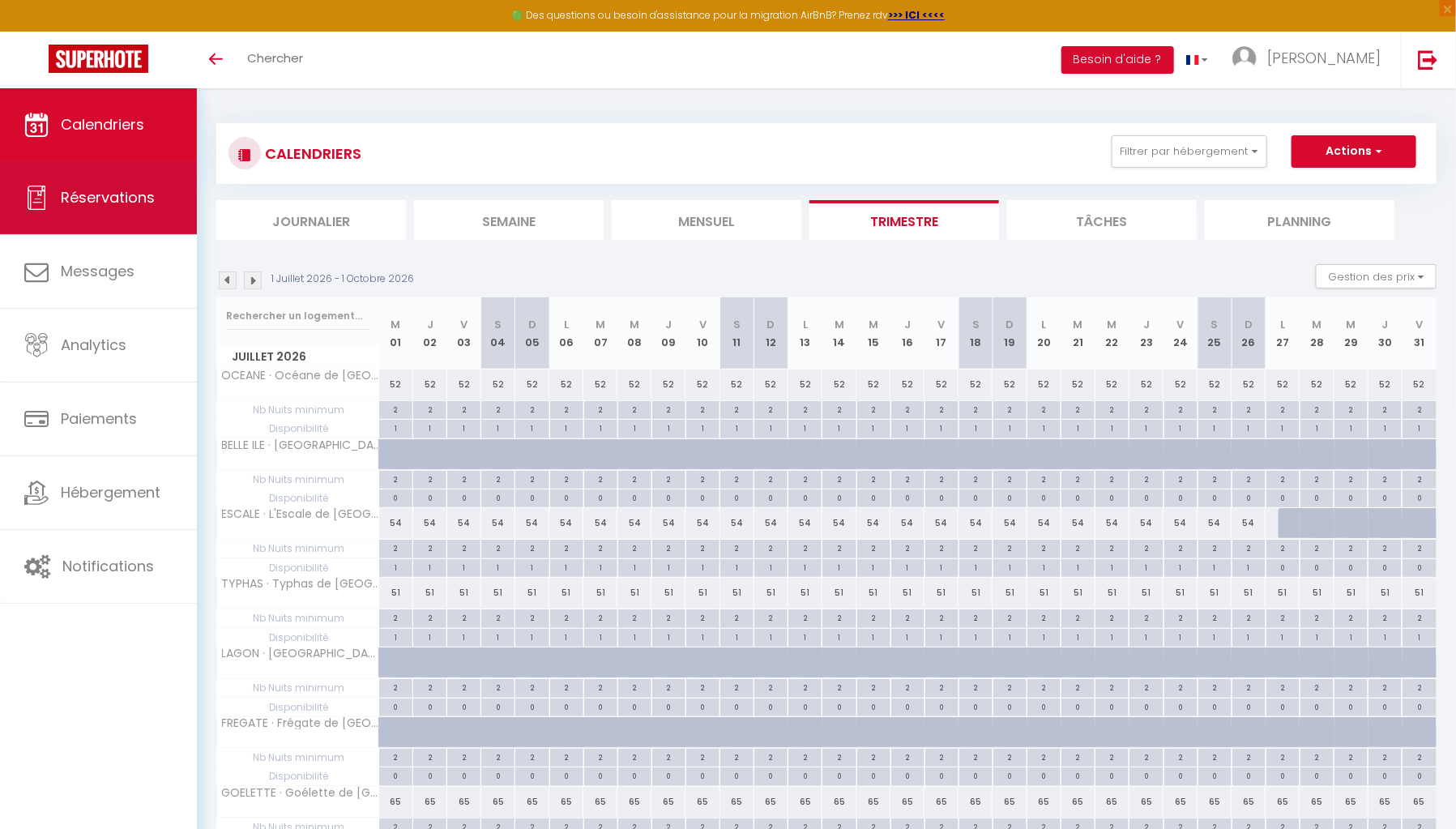
click at [125, 218] on link "Réservations" at bounding box center [99, 197] width 197 height 73
select select "not_cancelled"
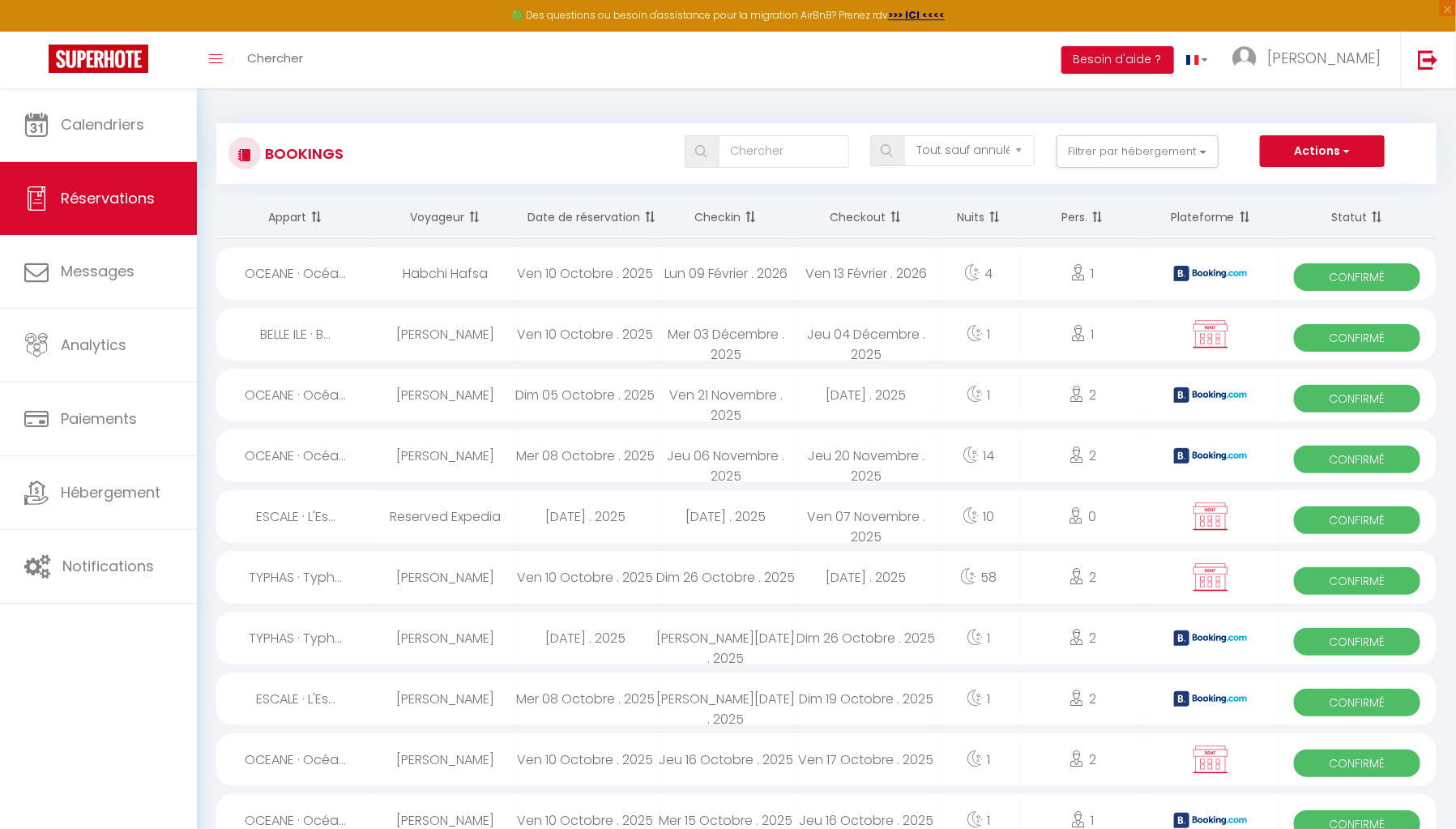
click at [1188, 218] on th "Plateforme" at bounding box center [1211, 218] width 134 height 43
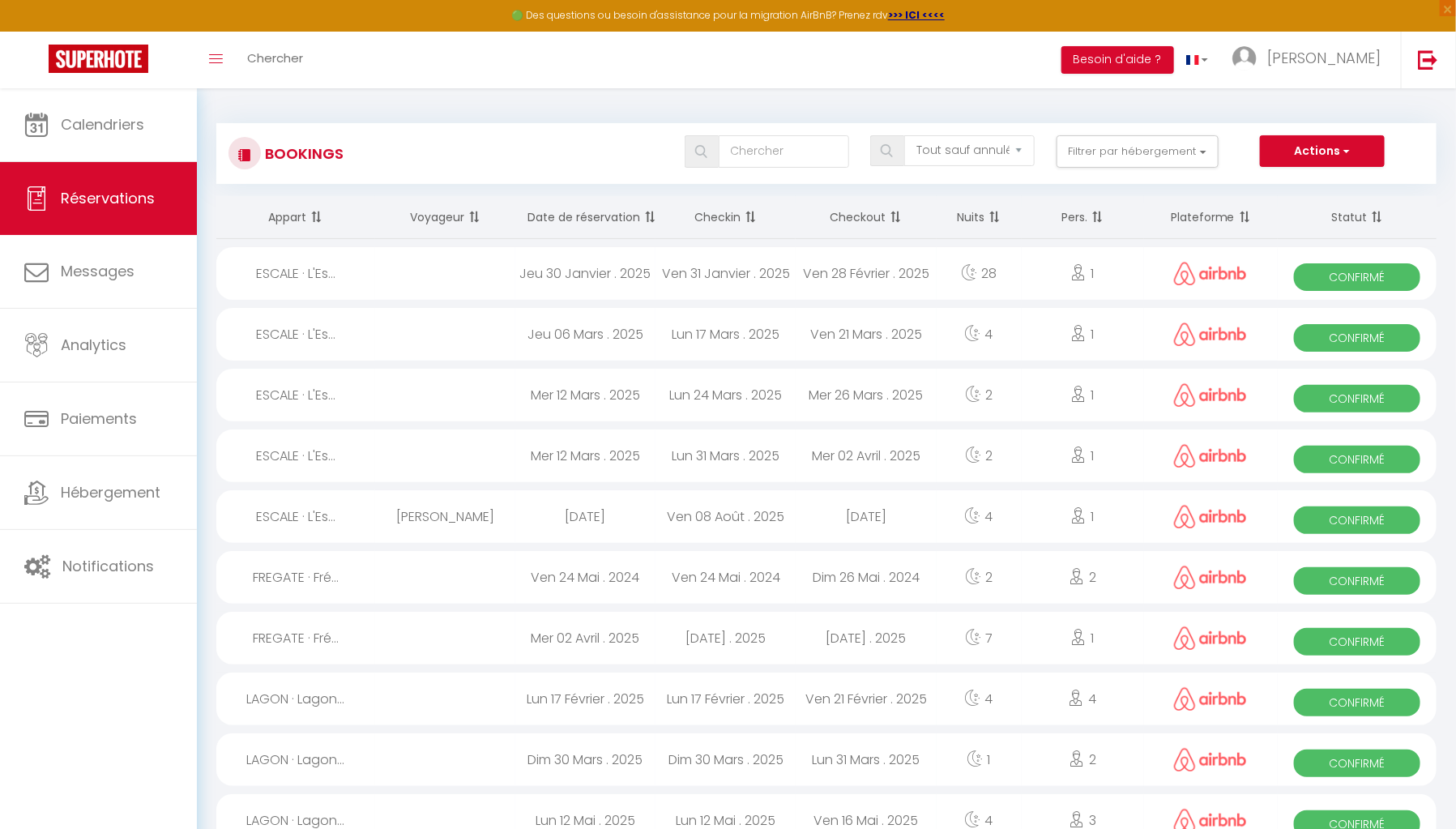
click at [1188, 218] on th "Plateforme" at bounding box center [1211, 218] width 134 height 43
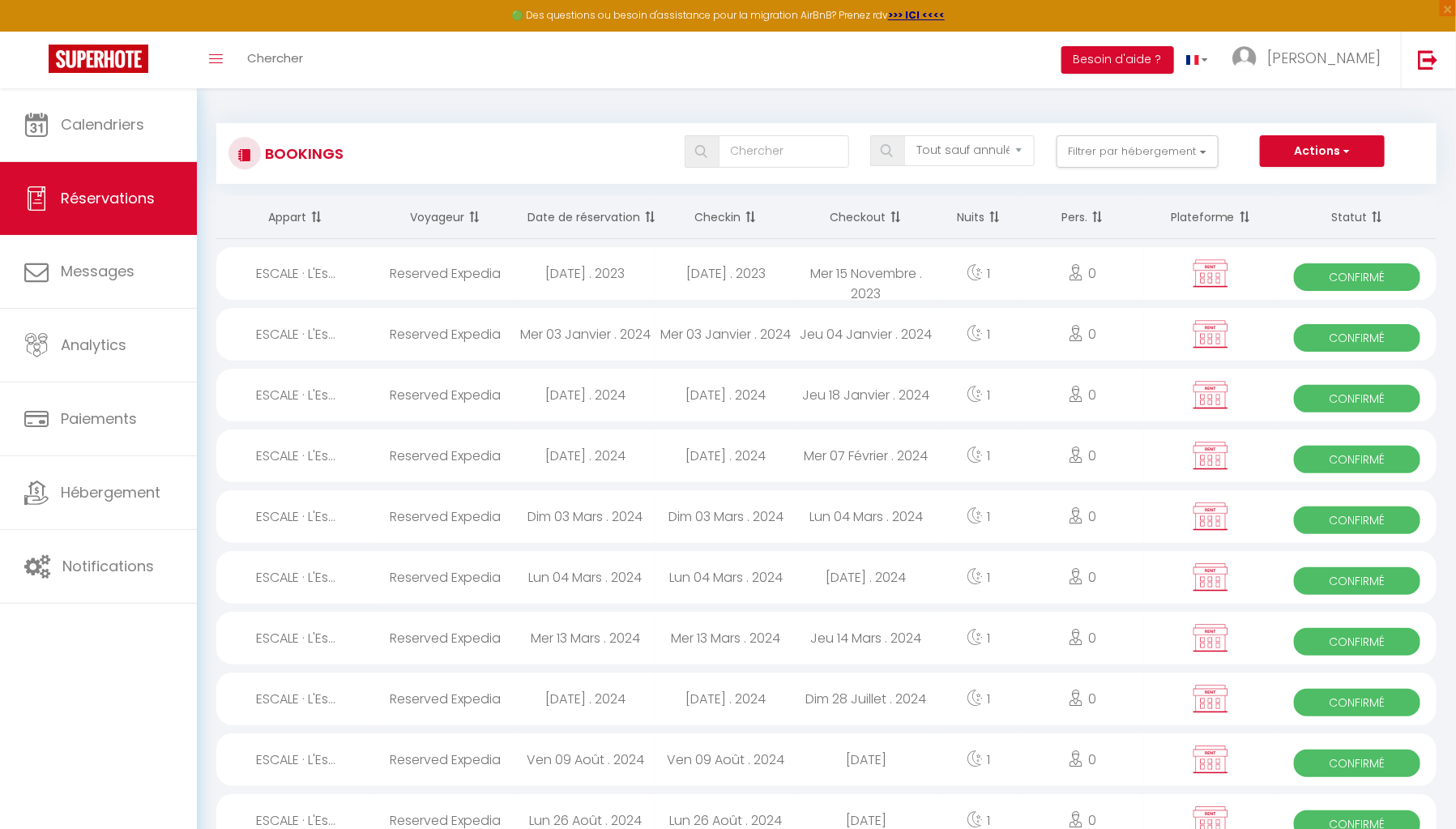
click at [1203, 216] on th "Plateforme" at bounding box center [1211, 218] width 134 height 43
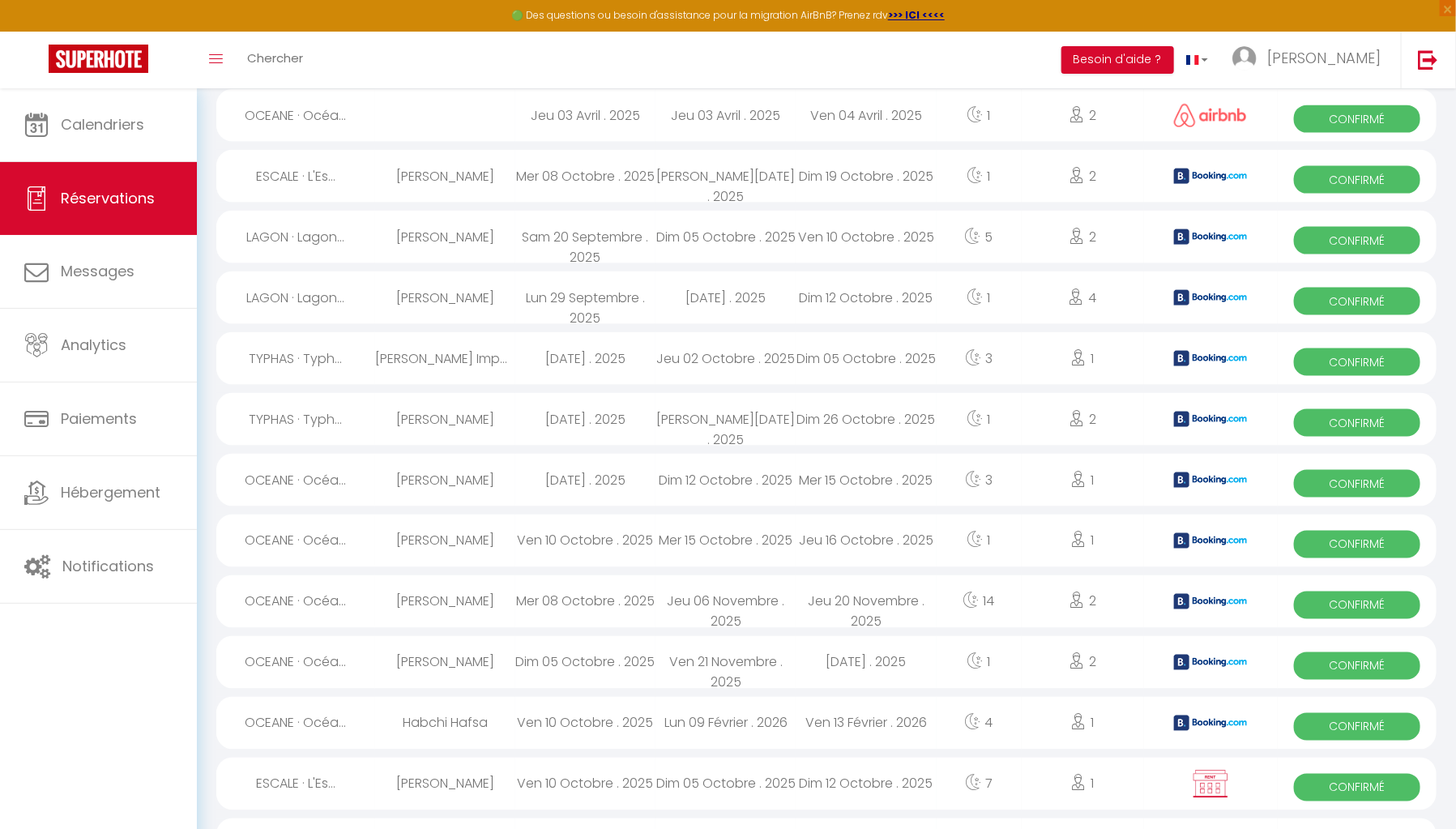
scroll to position [1007, 0]
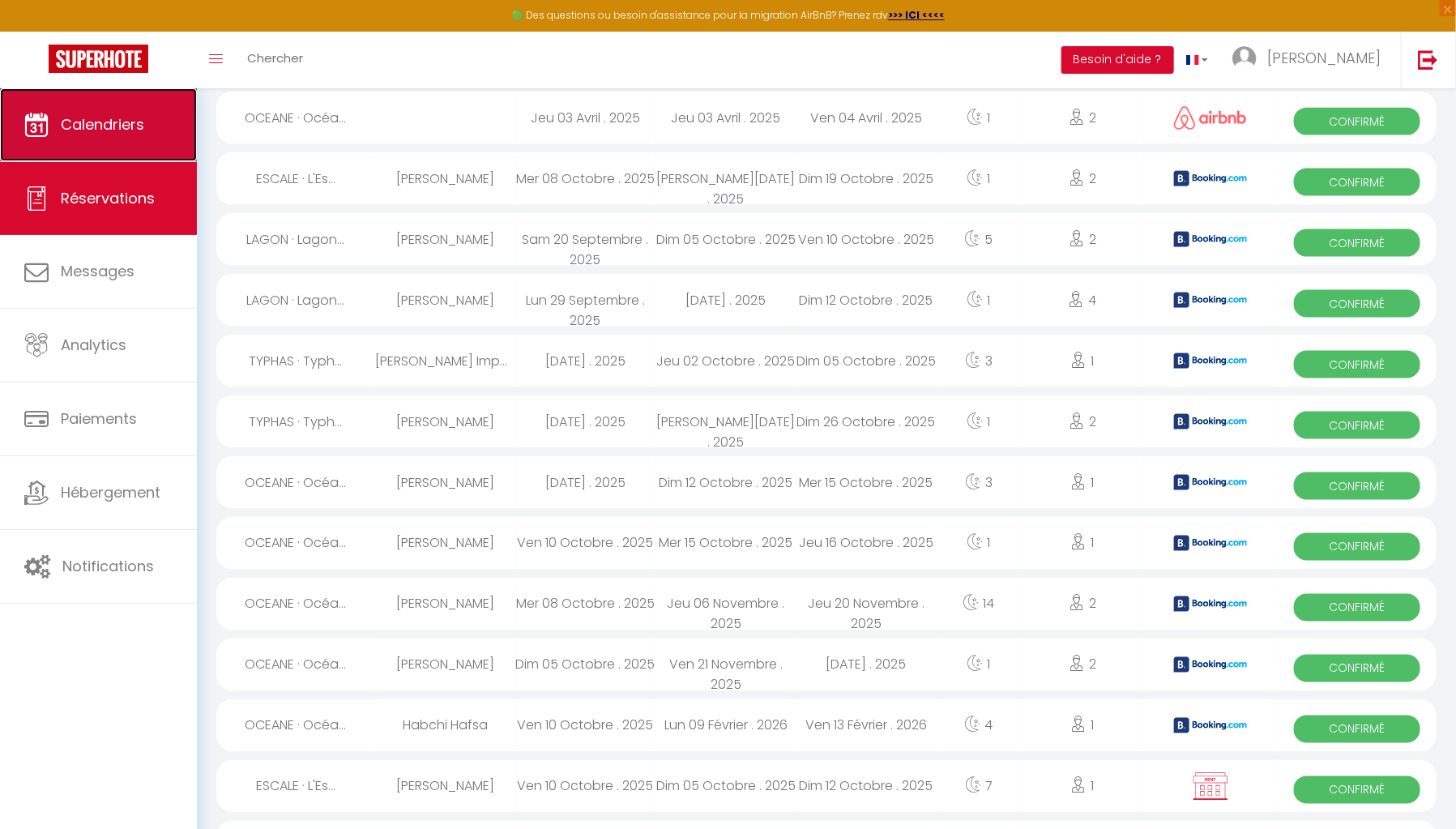
click at [148, 136] on link "Calendriers" at bounding box center [99, 124] width 197 height 73
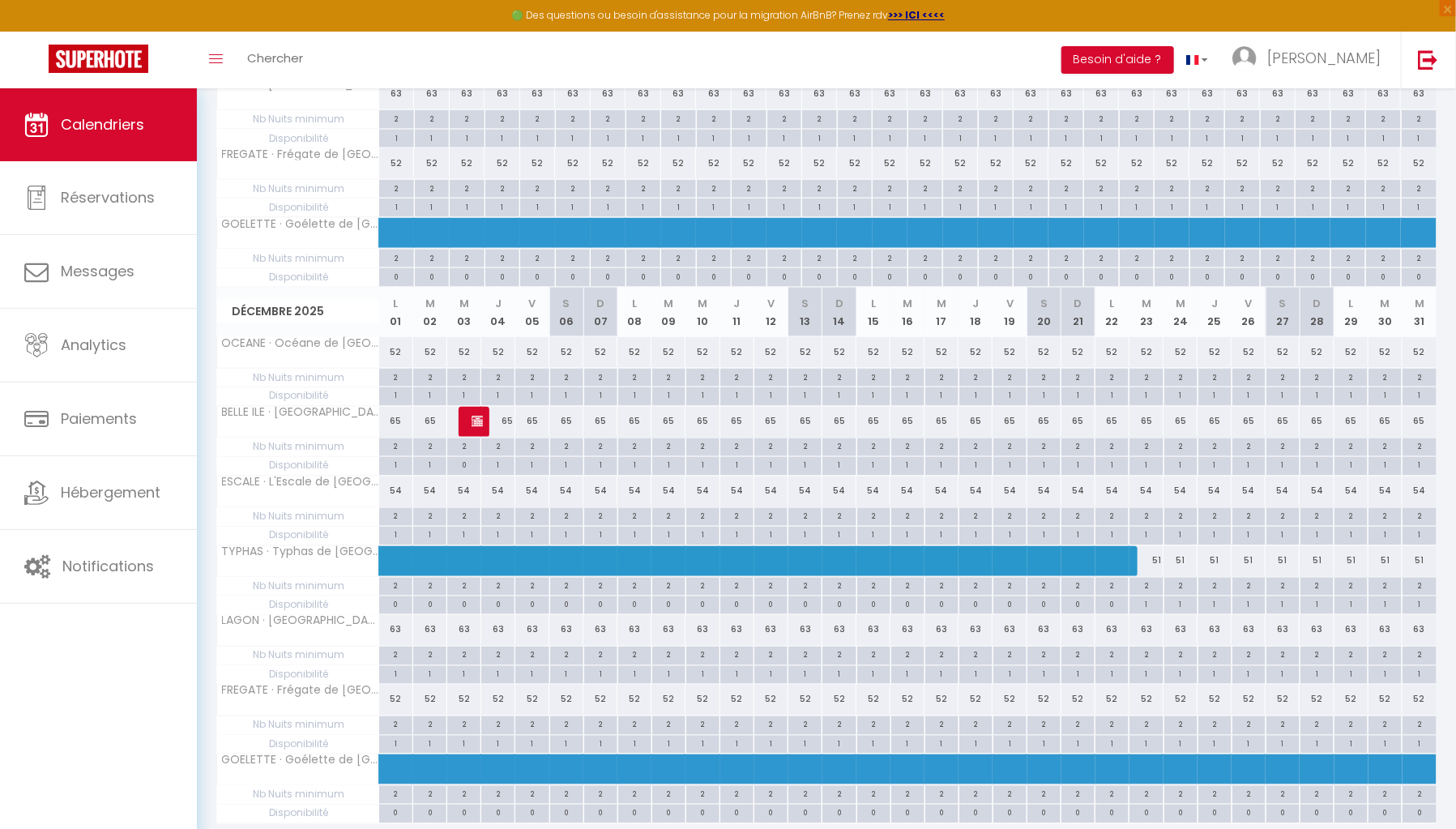
scroll to position [1145, 0]
